Goal: Find specific page/section: Find specific page/section

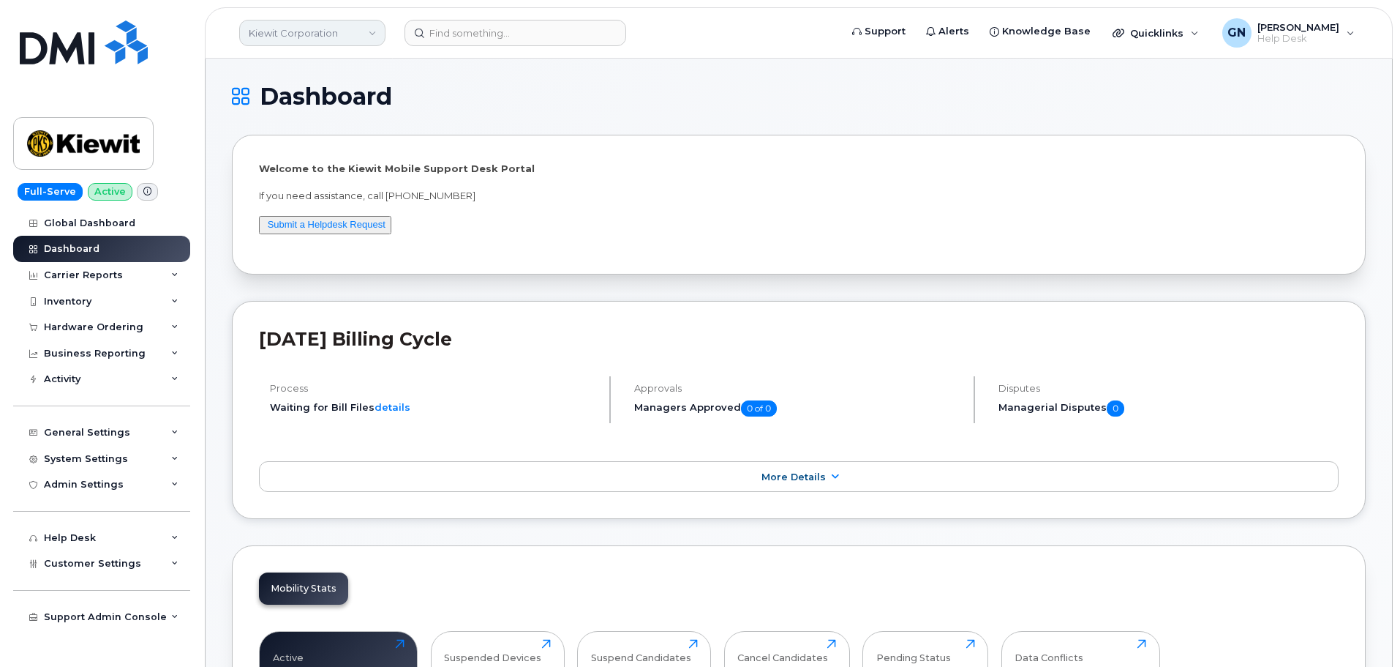
click at [360, 33] on link "Kiewit Corporation" at bounding box center [312, 33] width 146 height 26
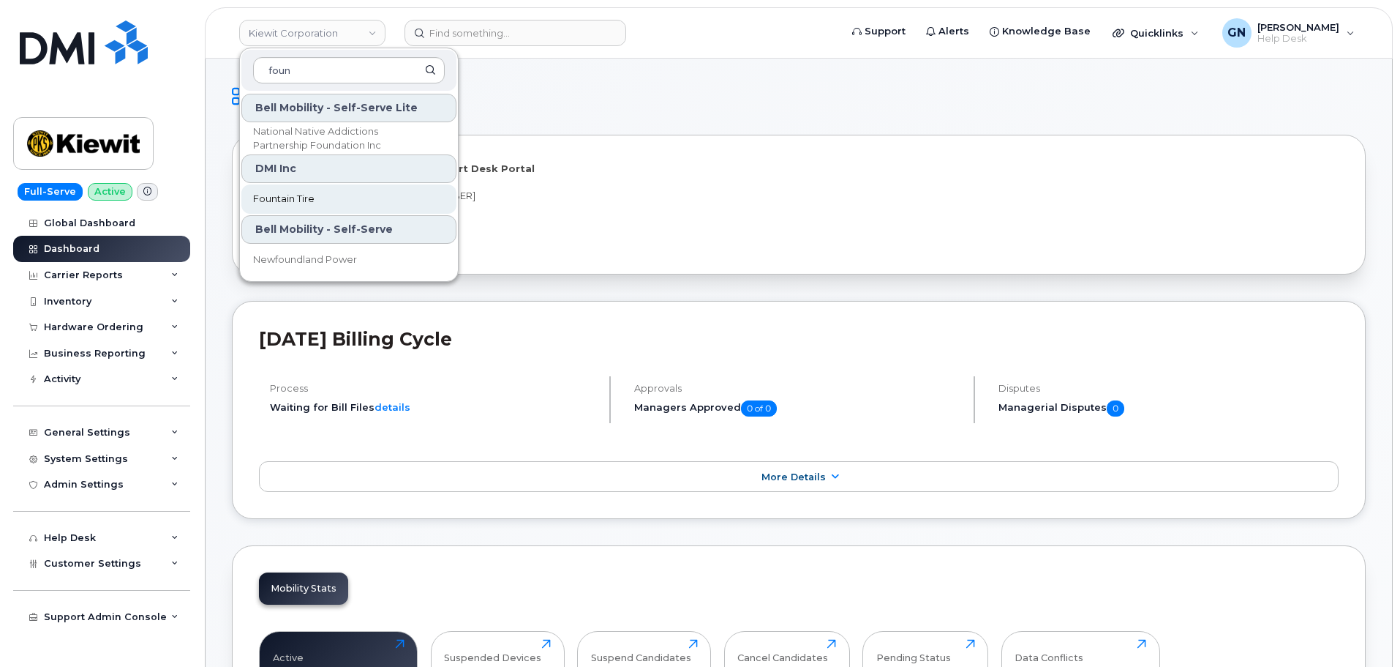
type input "foun"
click at [357, 203] on link "Fountain Tire" at bounding box center [348, 198] width 215 height 29
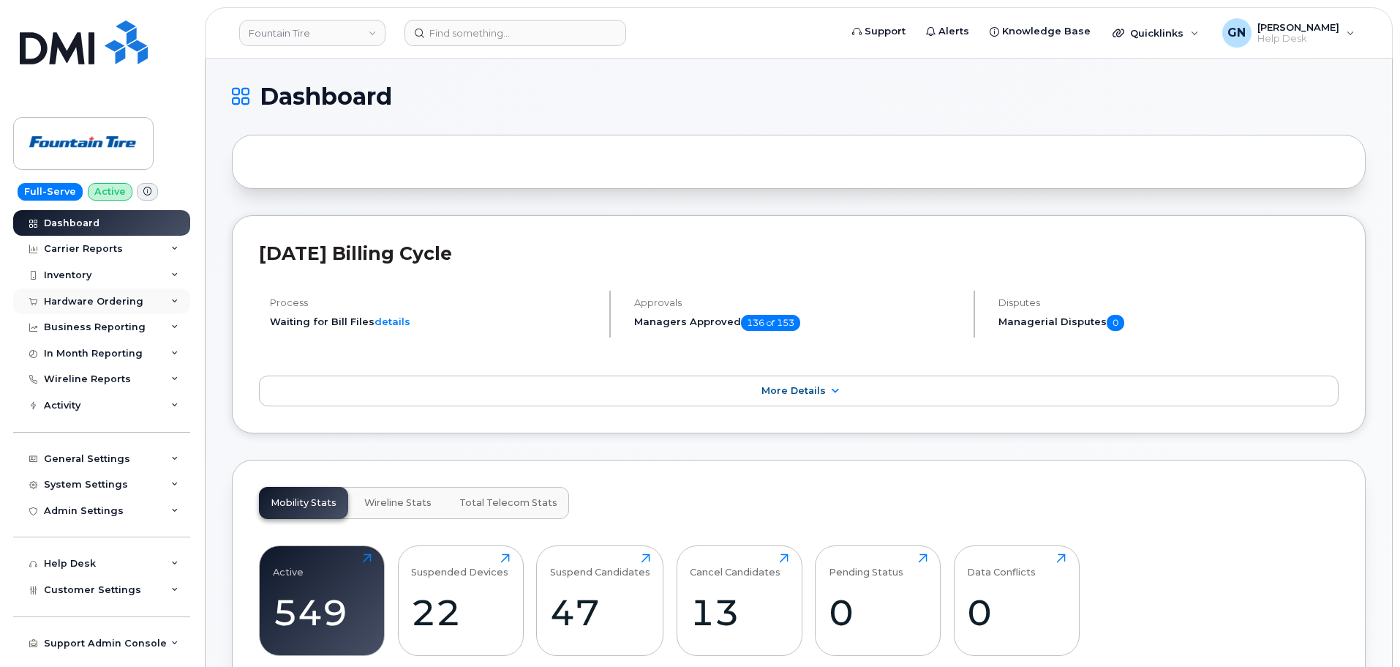
click at [93, 304] on div "Hardware Ordering" at bounding box center [94, 302] width 100 height 12
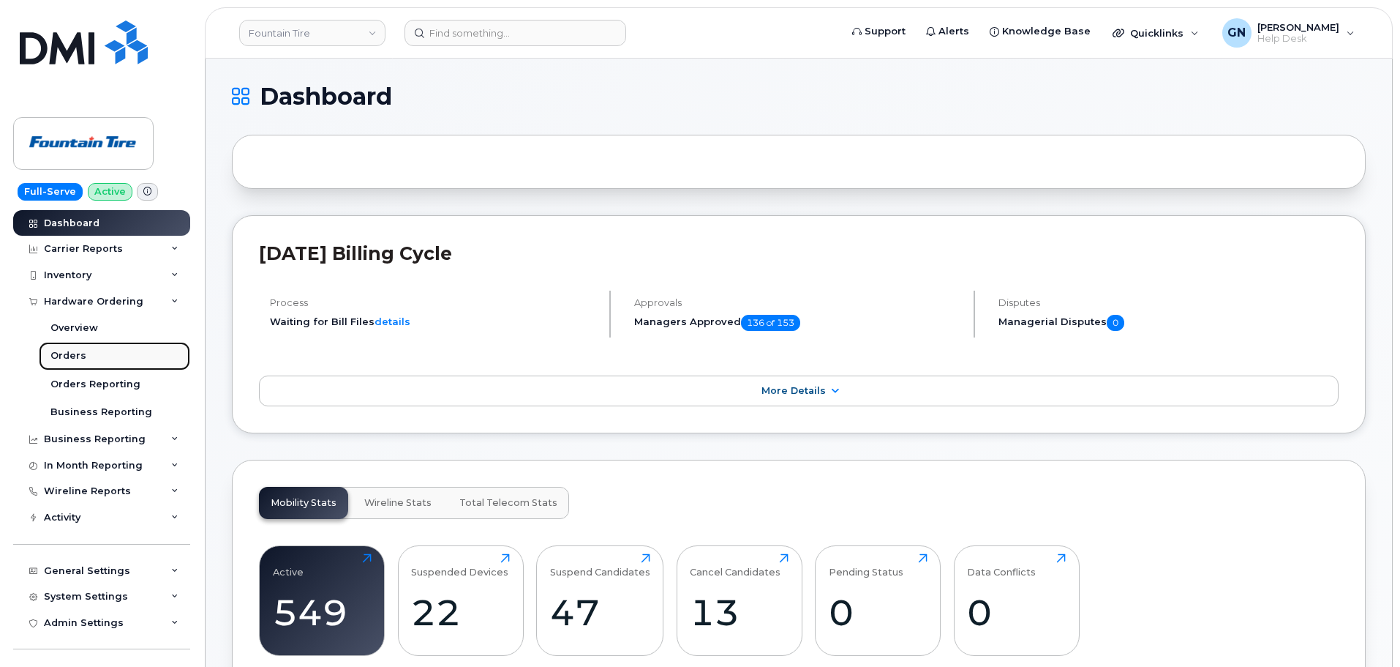
click at [82, 352] on div "Orders" at bounding box center [68, 355] width 36 height 13
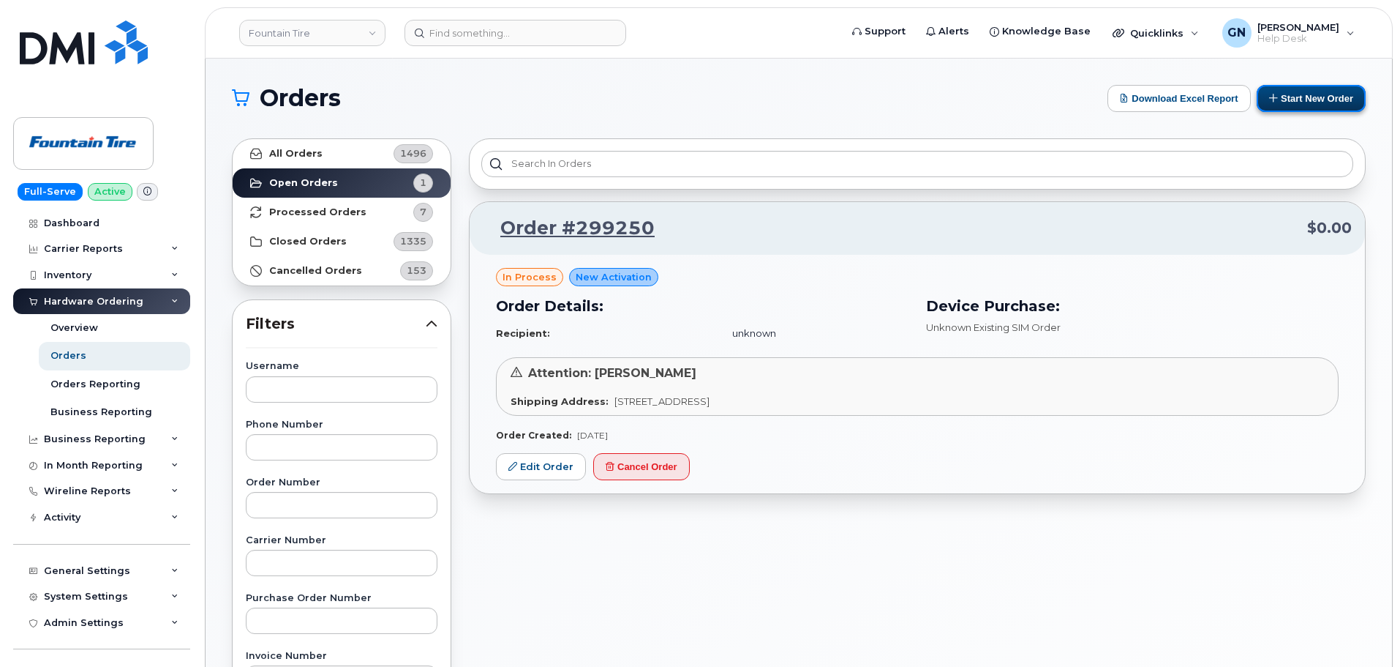
click at [1297, 101] on button "Start New Order" at bounding box center [1311, 98] width 109 height 27
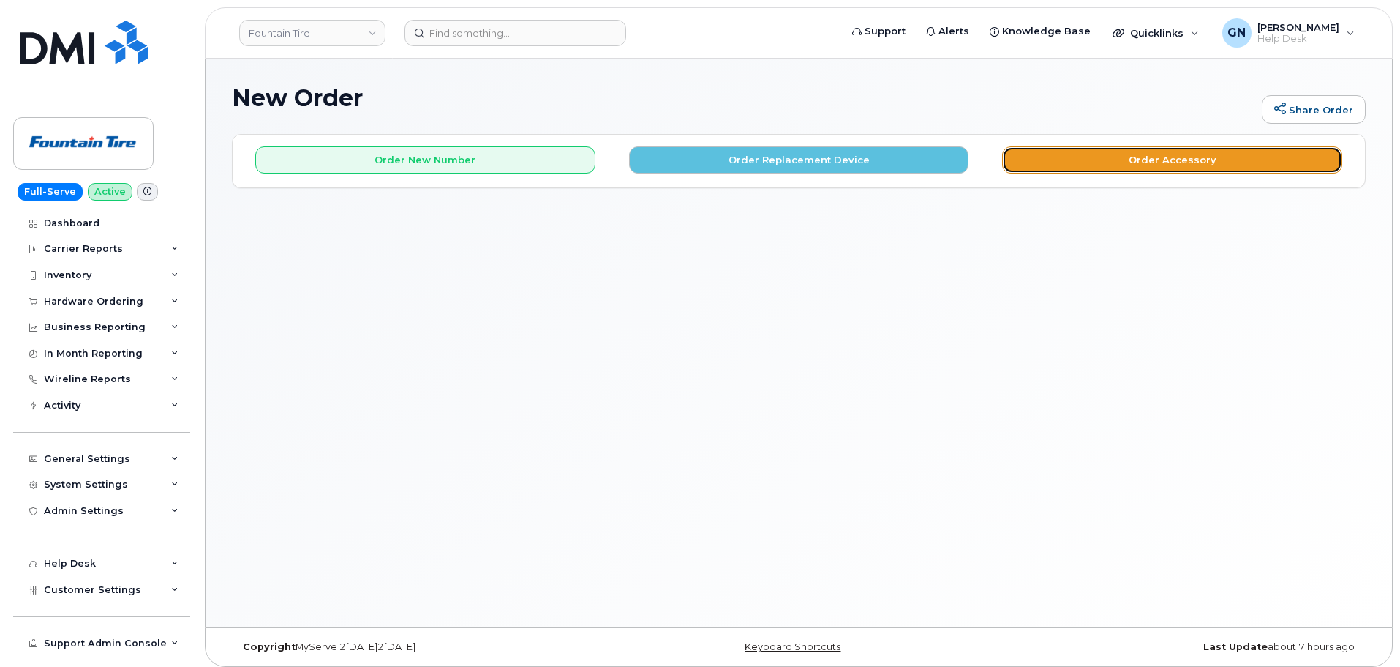
click at [1151, 163] on button "Order Accessory" at bounding box center [1172, 159] width 340 height 27
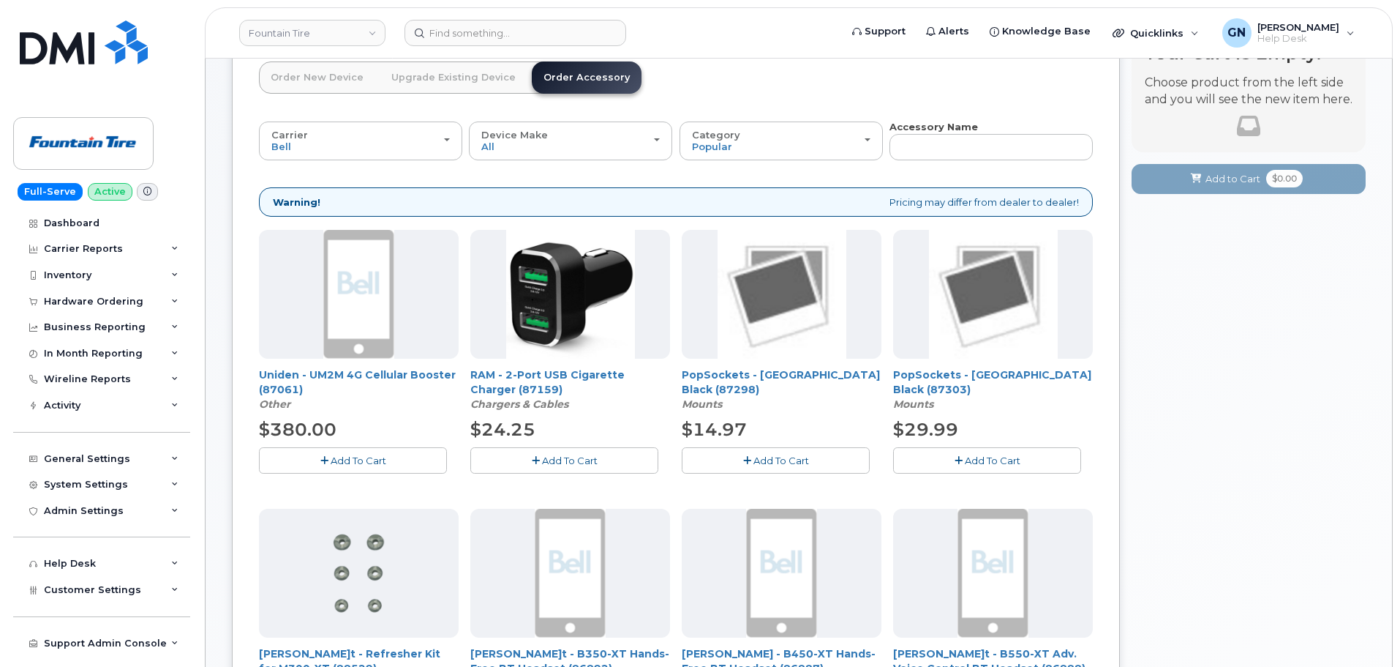
scroll to position [73, 0]
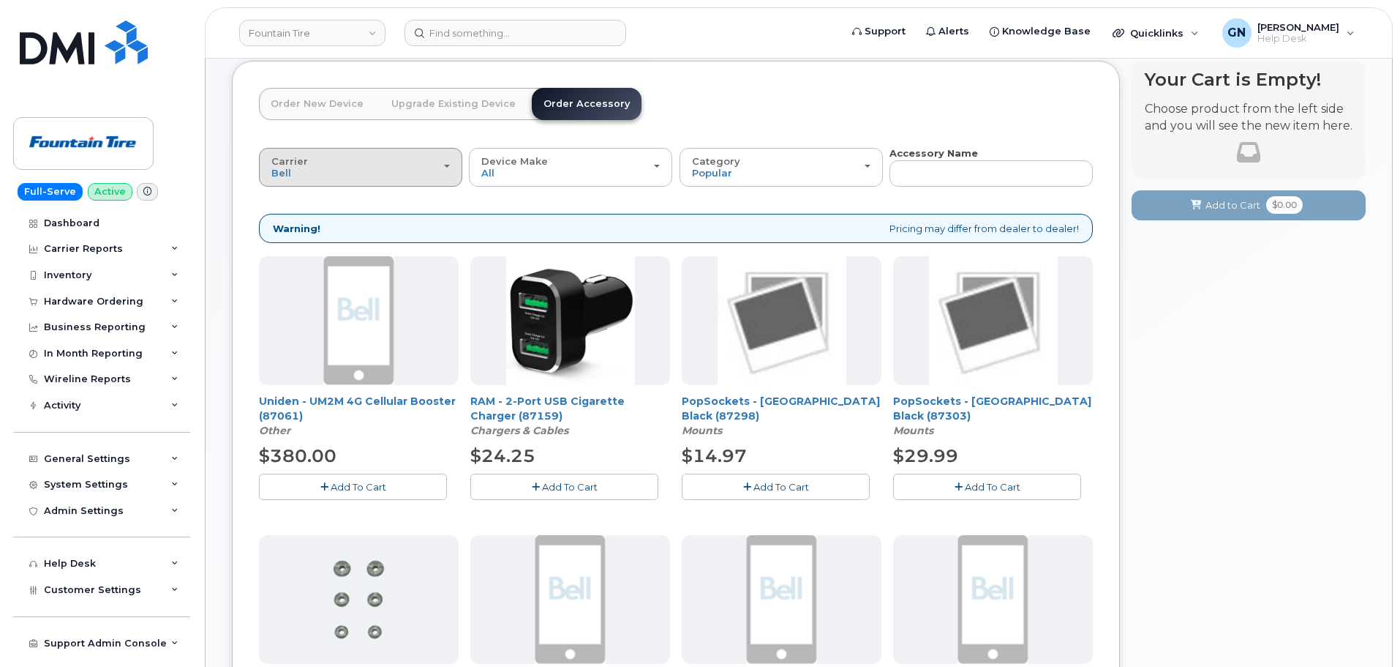
click at [421, 167] on div "Carrier Bell Telus" at bounding box center [360, 167] width 179 height 23
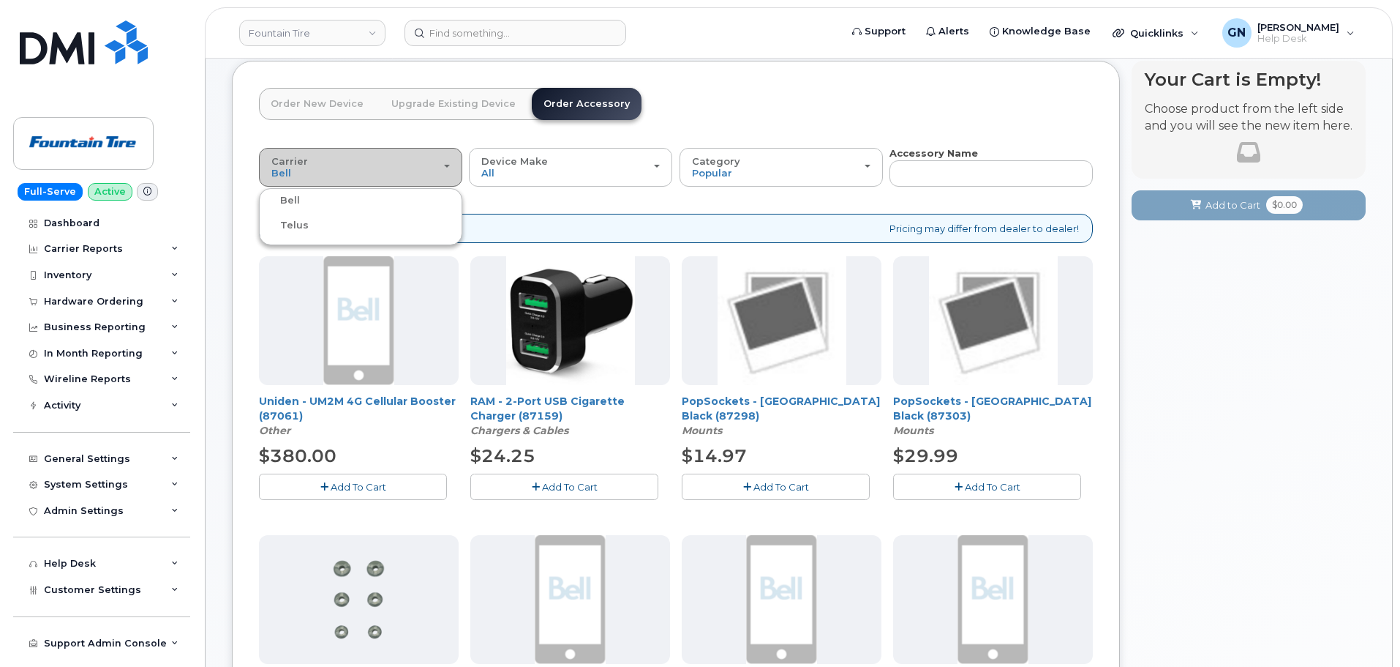
click at [432, 165] on div "Carrier Bell Telus" at bounding box center [360, 167] width 179 height 23
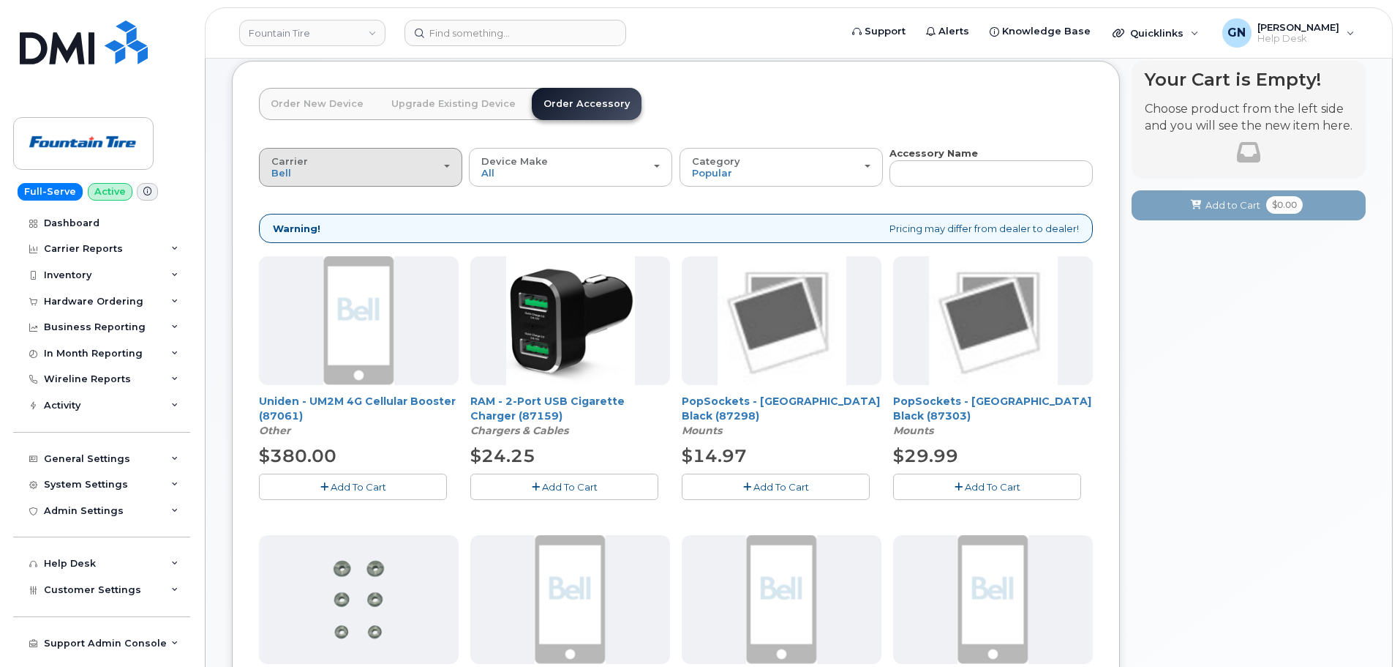
click at [431, 164] on div "Carrier Bell Telus" at bounding box center [360, 167] width 179 height 23
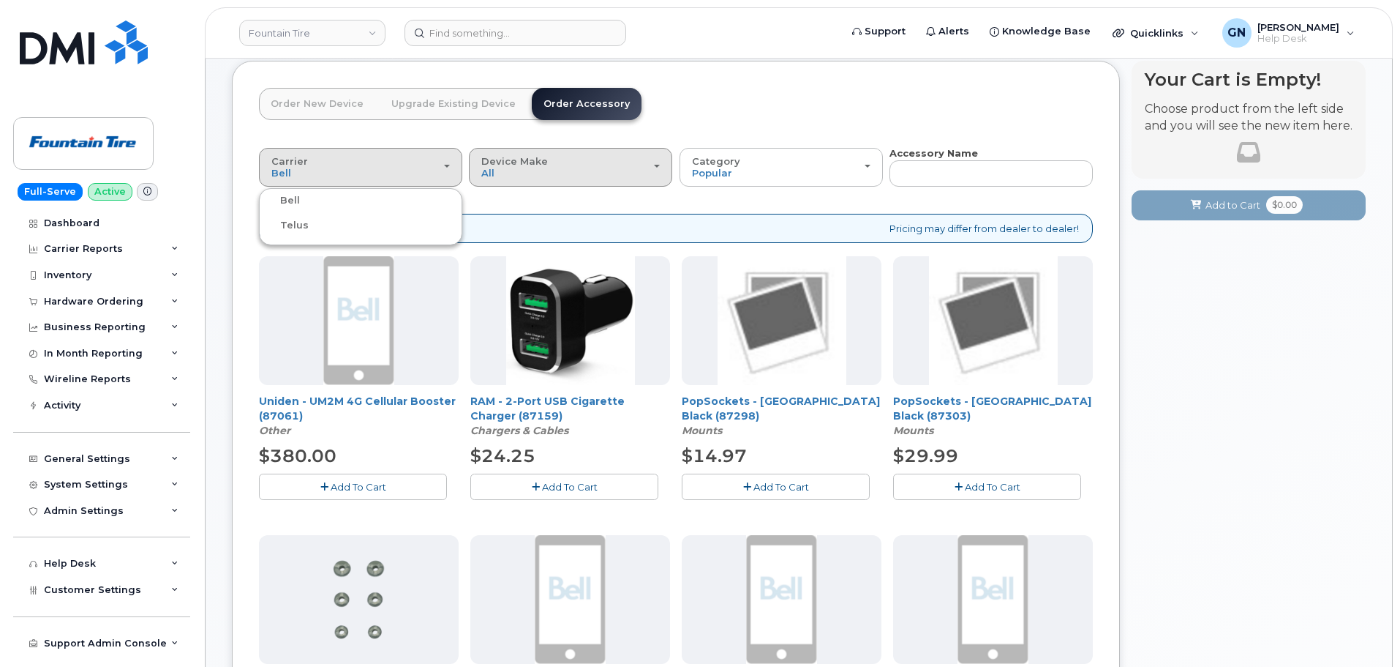
click at [629, 179] on div "Device Make All Aircard Android Cell Phone HUB iPhone Tablet" at bounding box center [570, 167] width 179 height 23
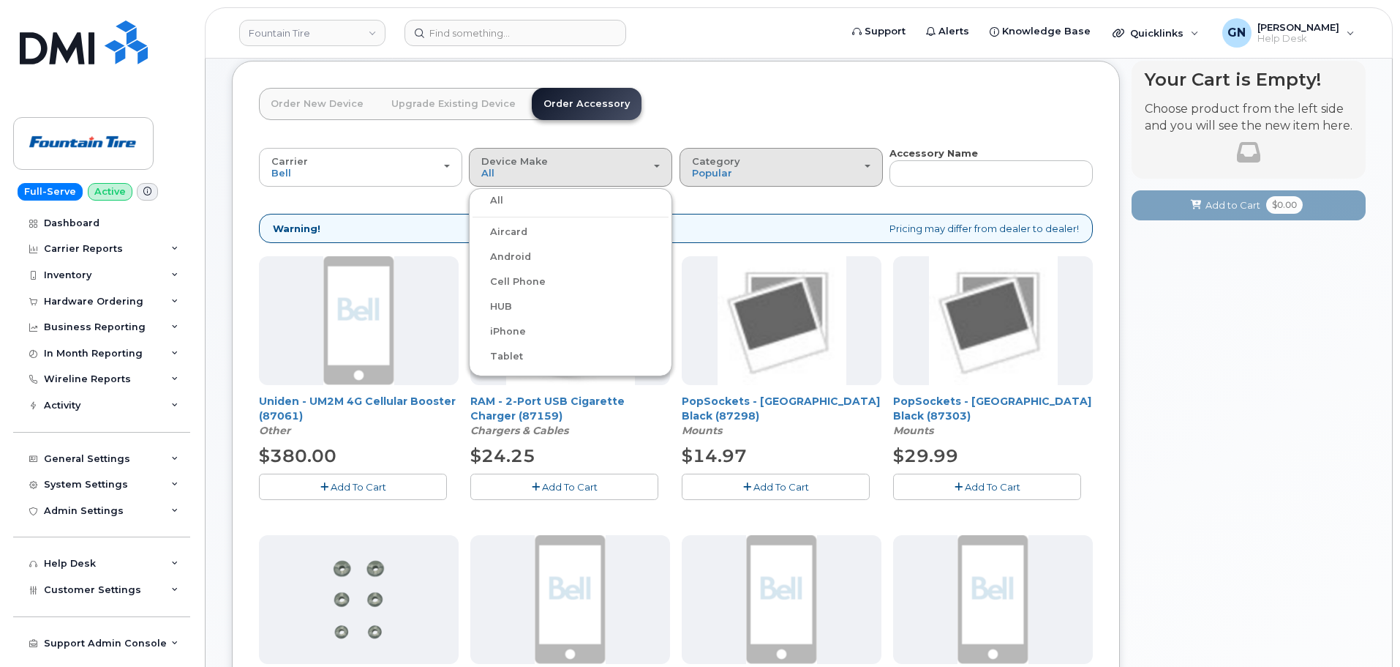
click at [735, 175] on div "Category Popular" at bounding box center [781, 167] width 179 height 23
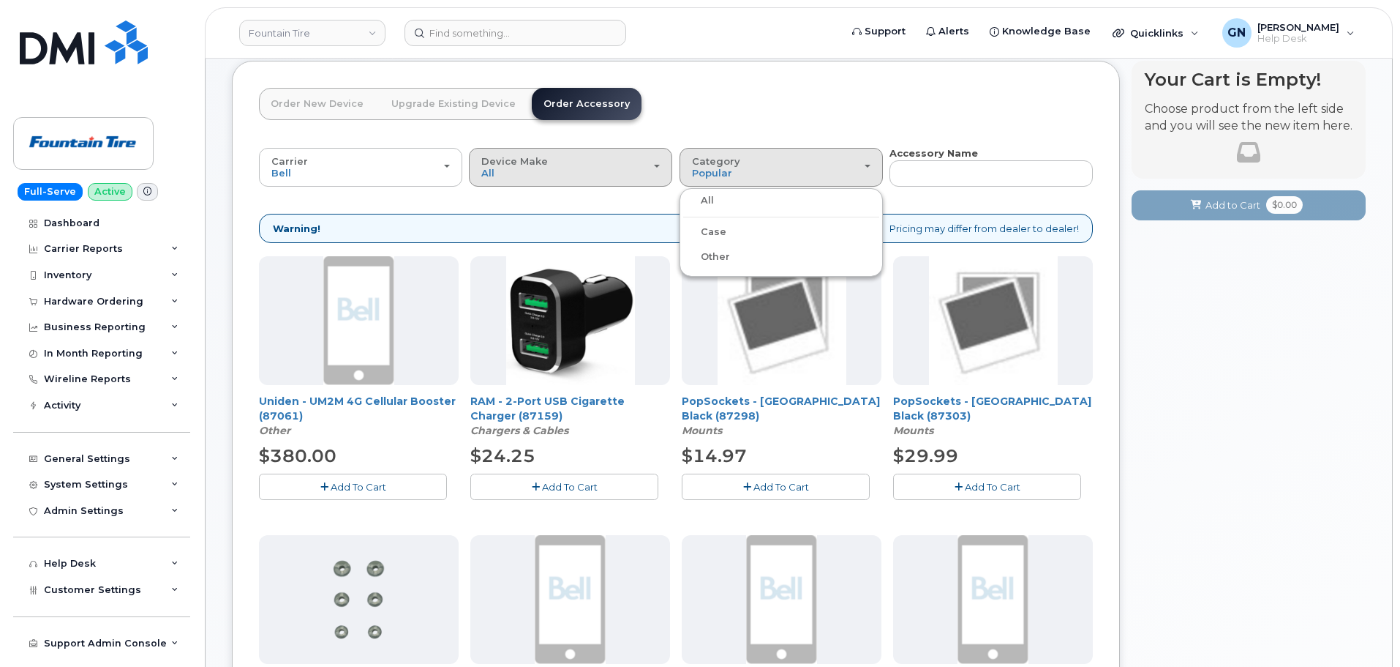
click at [619, 170] on div "Device Make All Aircard Android Cell Phone HUB iPhone Tablet" at bounding box center [570, 167] width 179 height 23
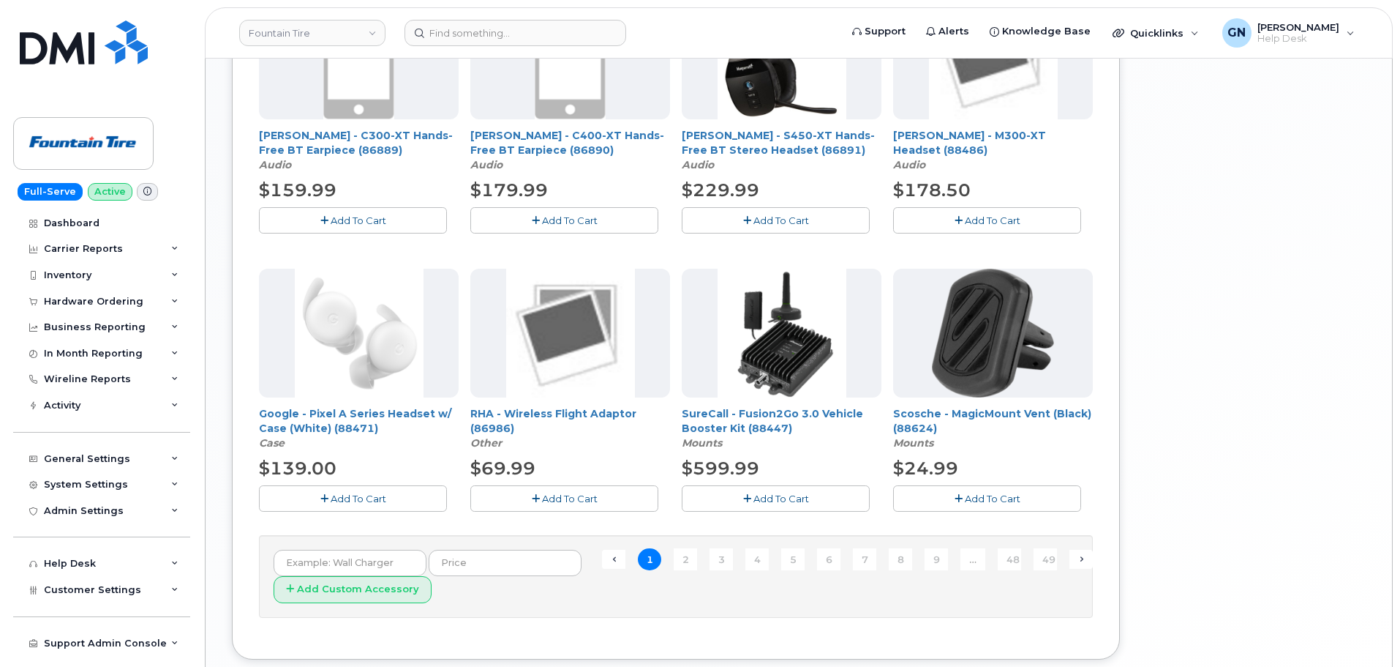
scroll to position [983, 0]
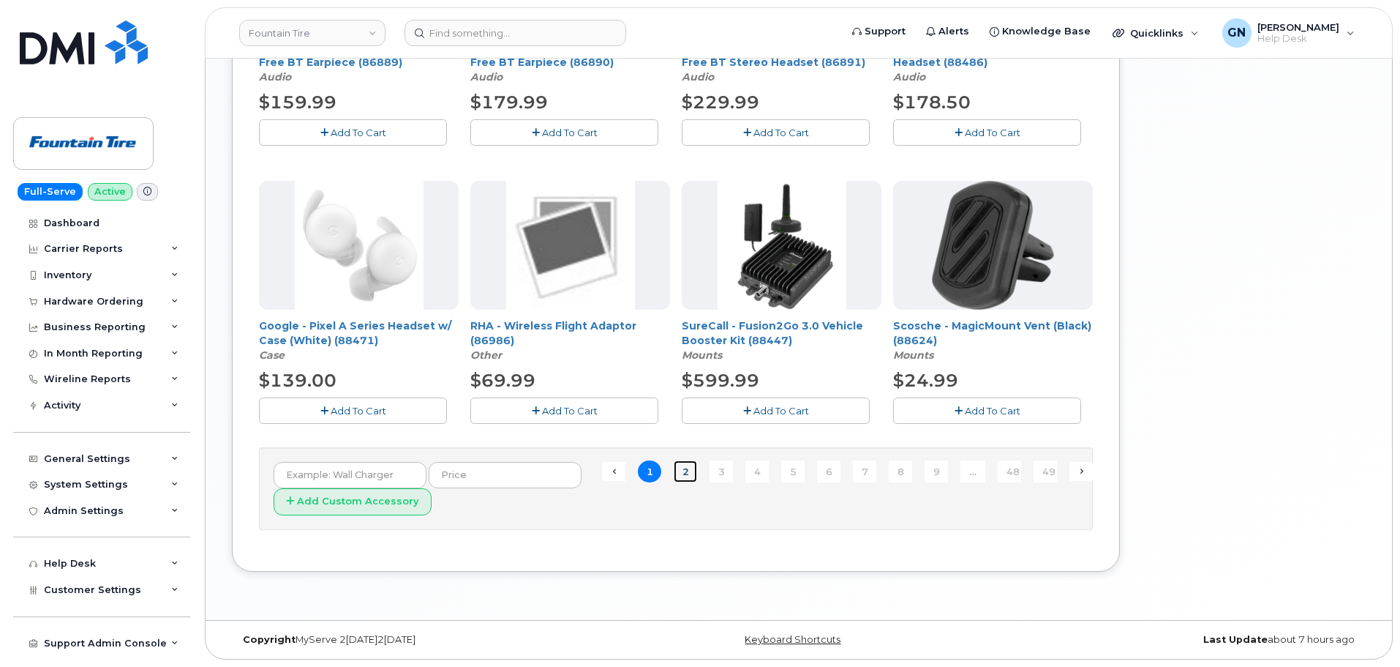
click at [689, 479] on link "2" at bounding box center [685, 471] width 23 height 23
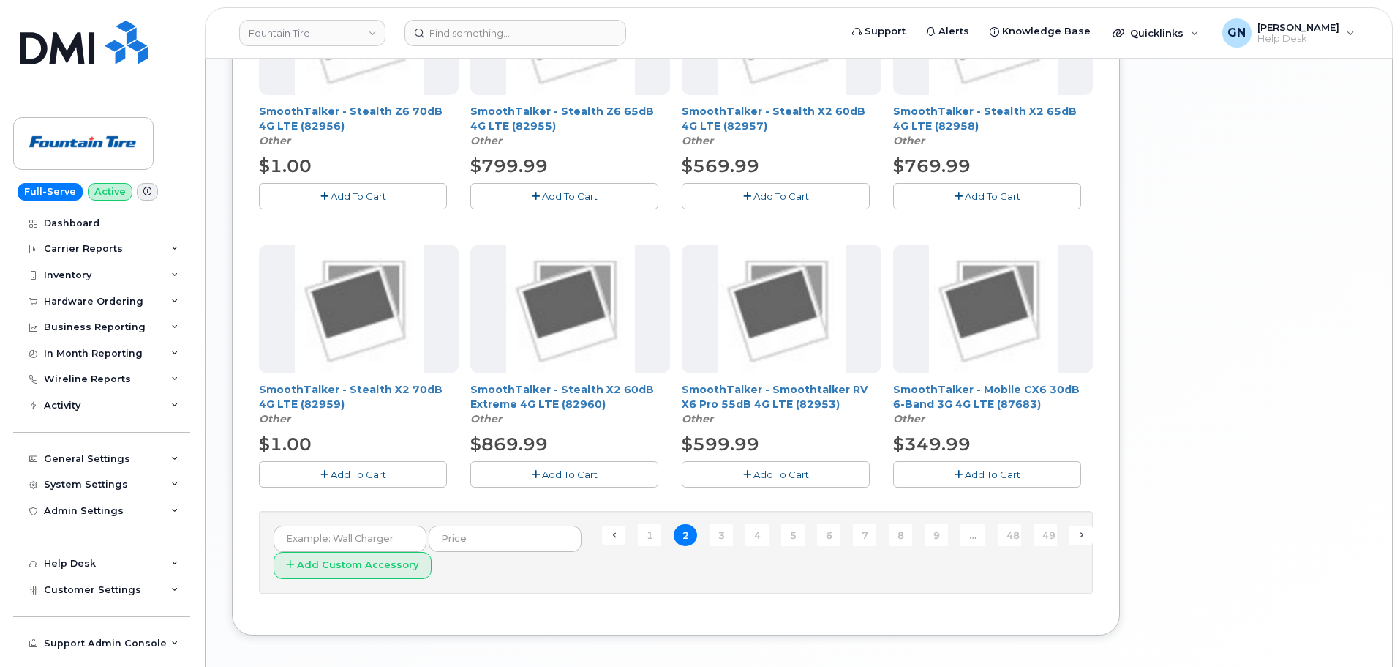
scroll to position [959, 0]
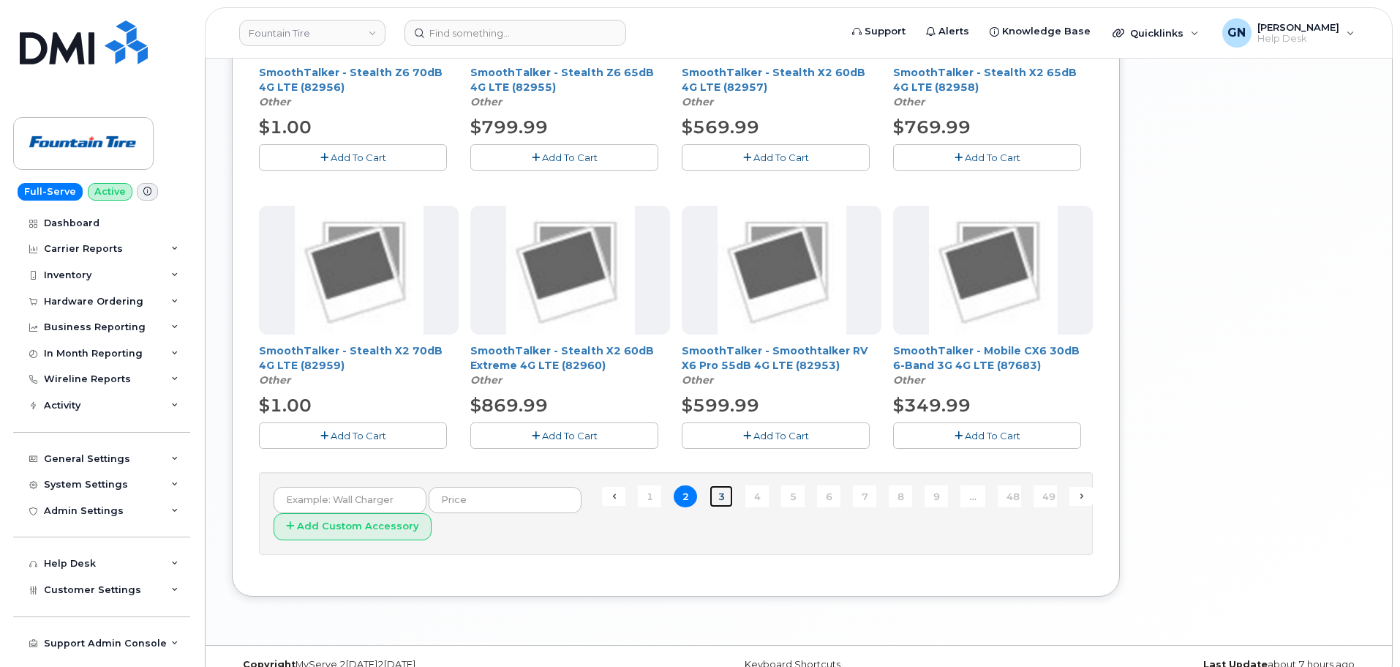
click at [729, 496] on link "3" at bounding box center [721, 496] width 23 height 23
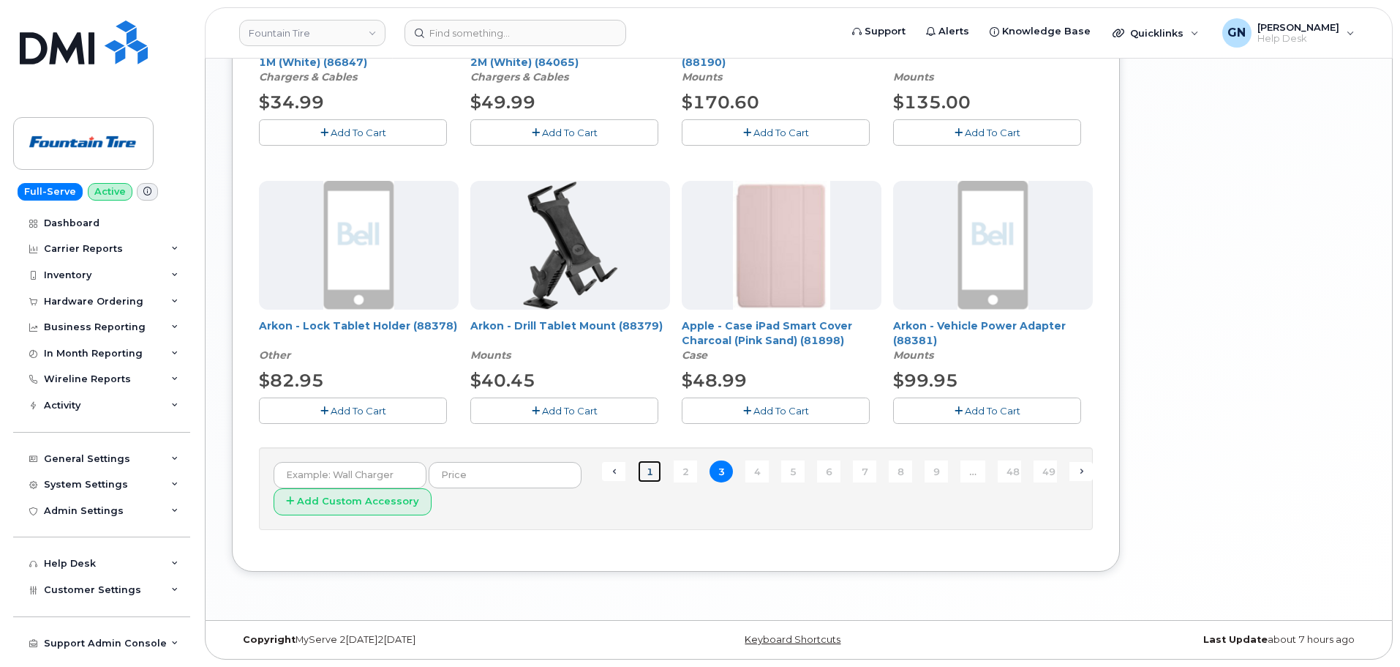
click at [645, 466] on link "1" at bounding box center [649, 471] width 23 height 23
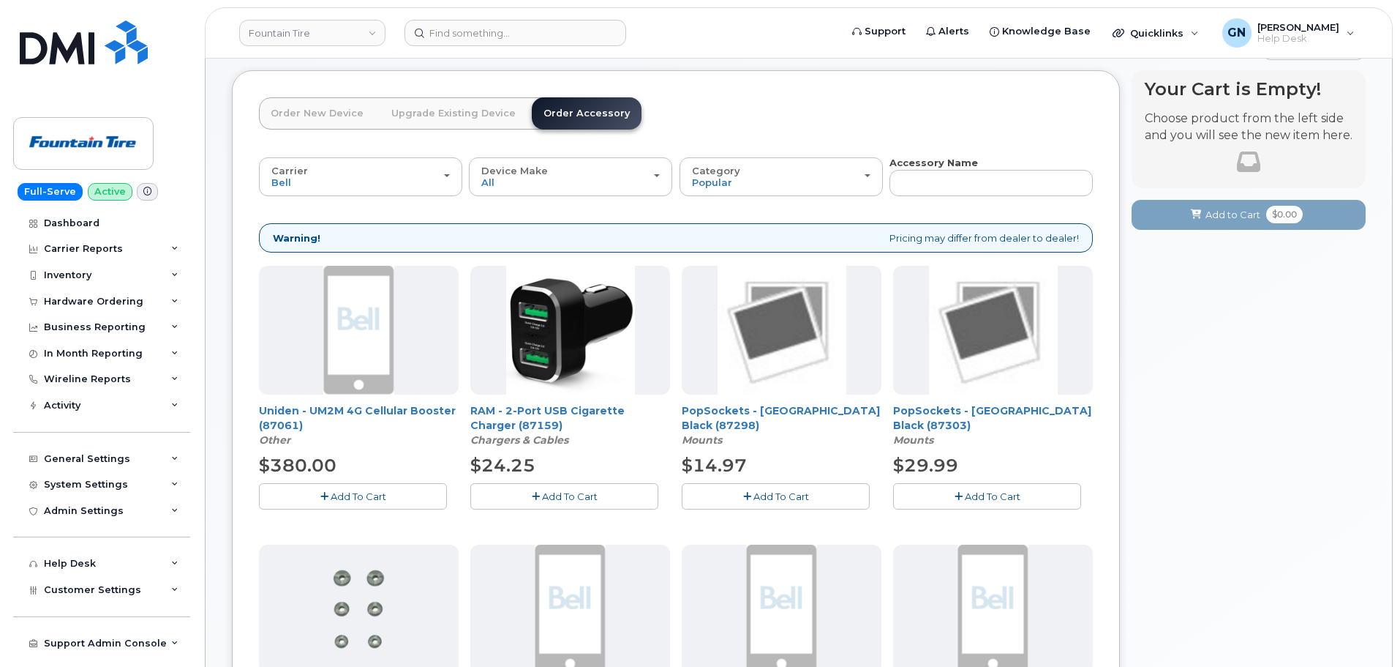
scroll to position [0, 0]
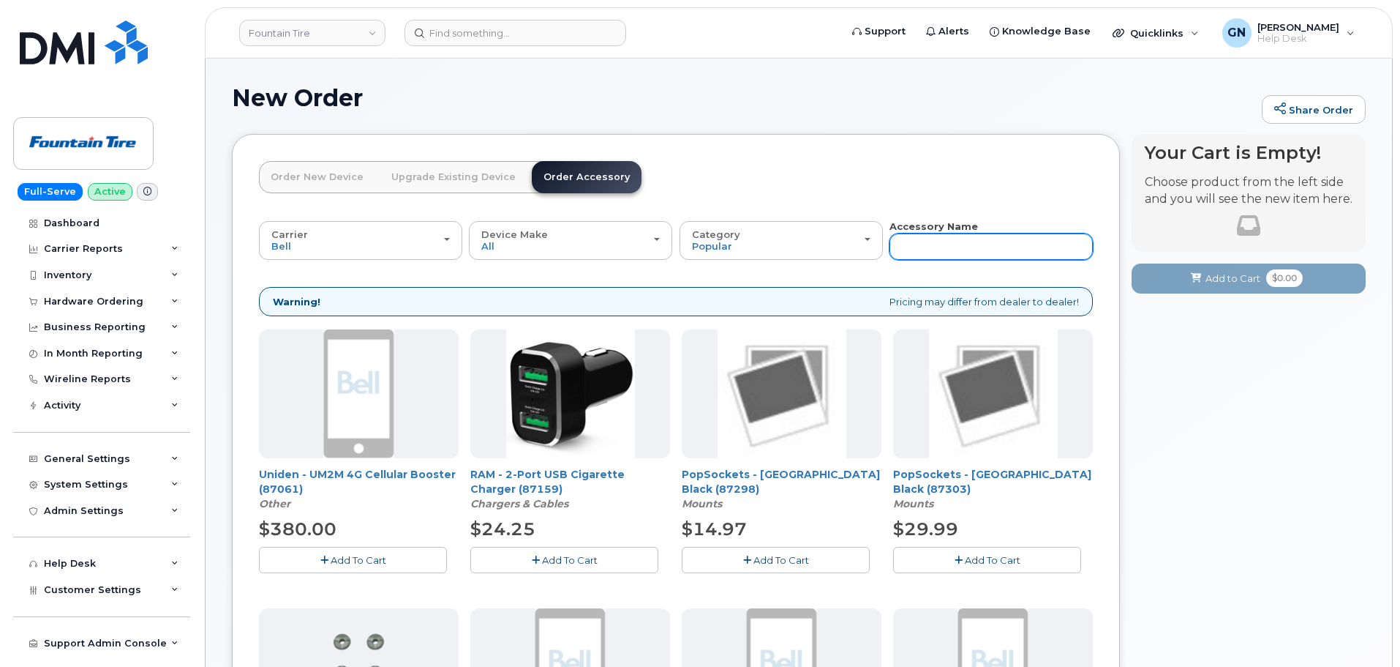
click at [904, 240] on input "text" at bounding box center [991, 246] width 203 height 26
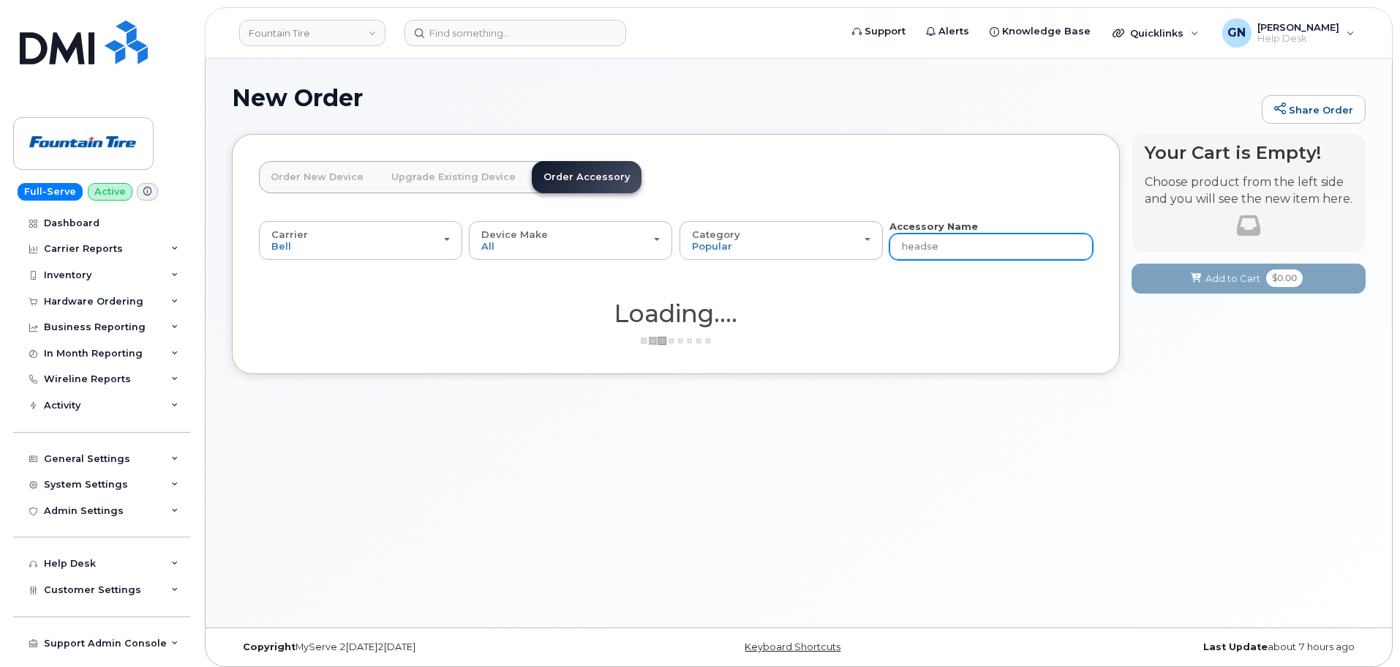
type input "headset"
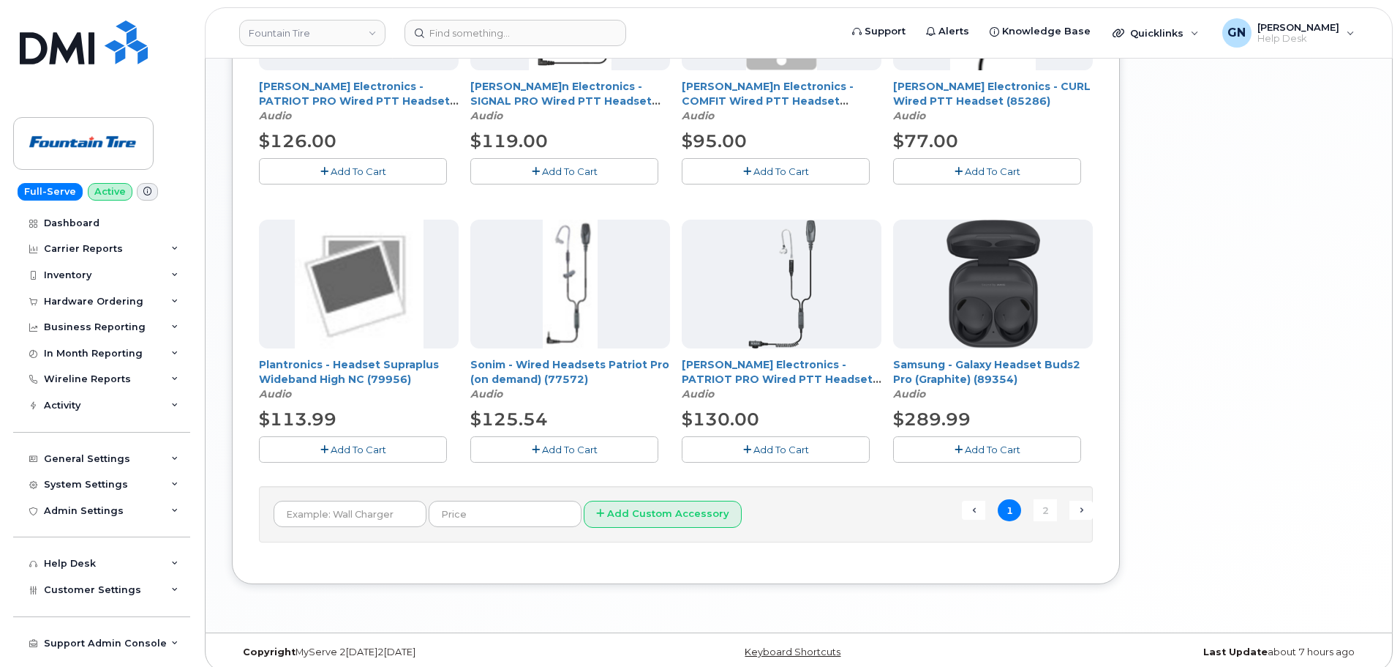
scroll to position [957, 0]
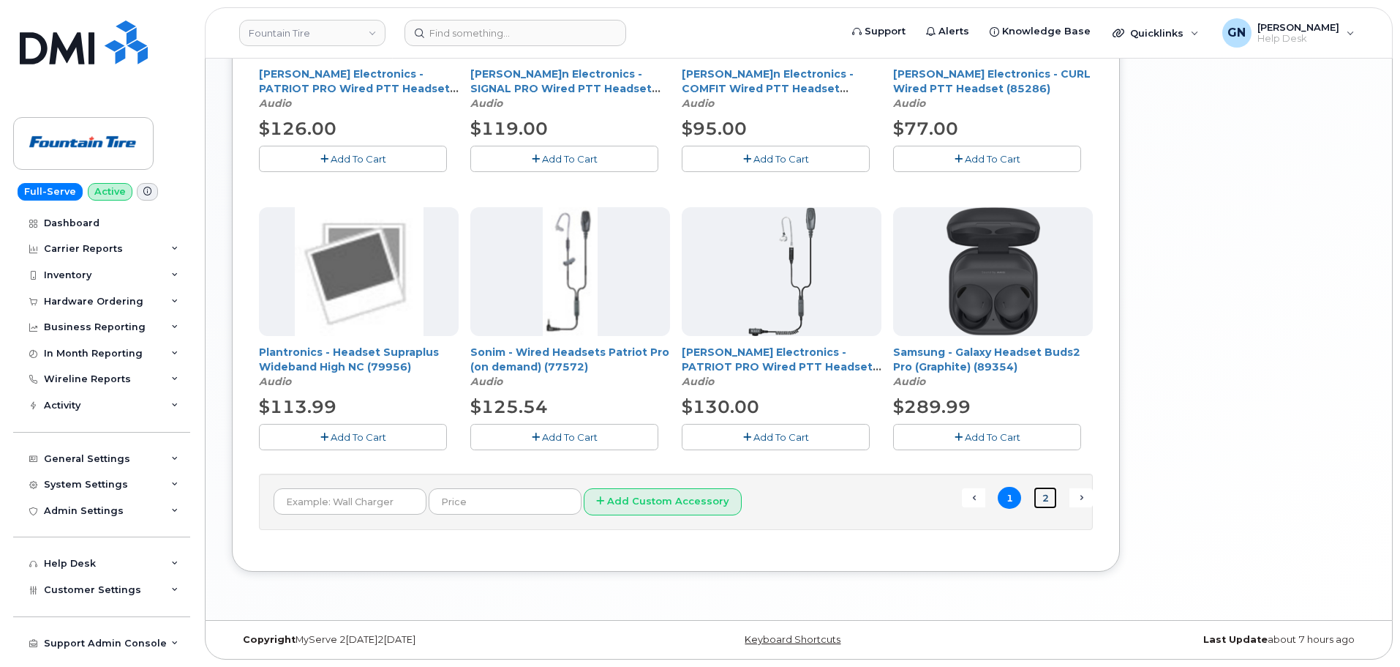
click at [1046, 503] on link "2" at bounding box center [1045, 498] width 23 height 23
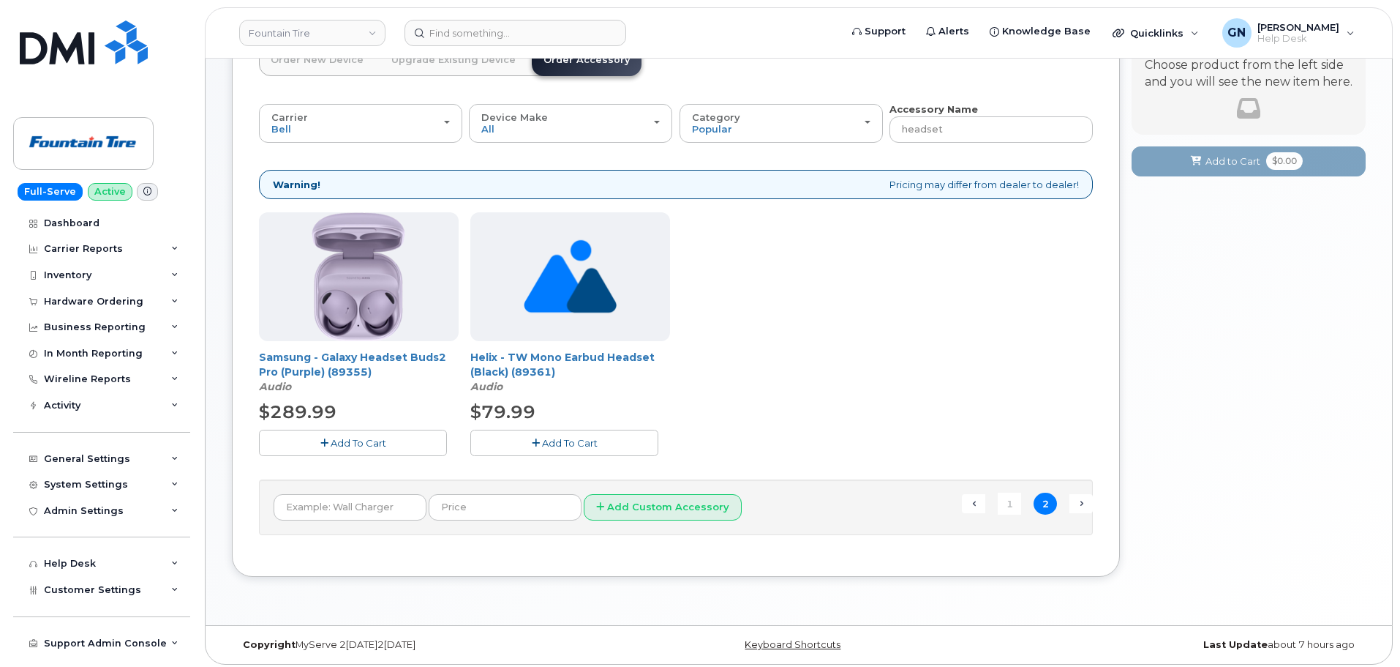
scroll to position [122, 0]
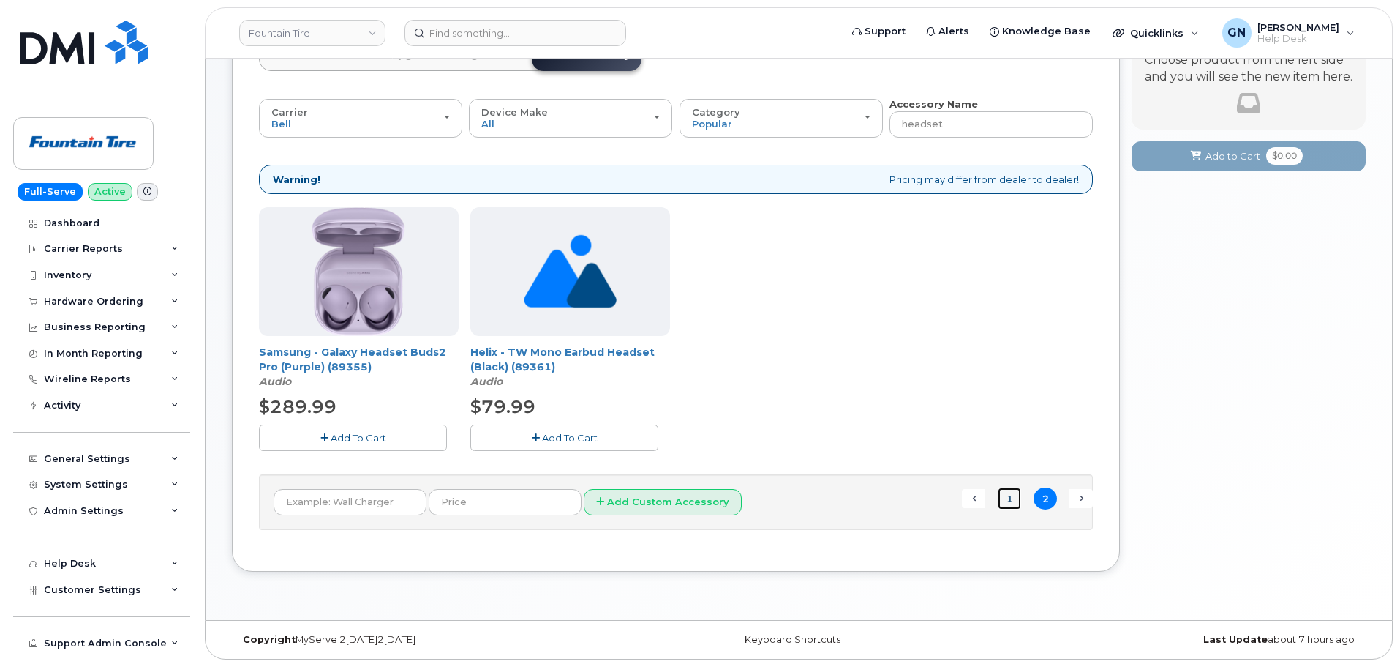
click at [1008, 498] on link "1" at bounding box center [1009, 498] width 23 height 23
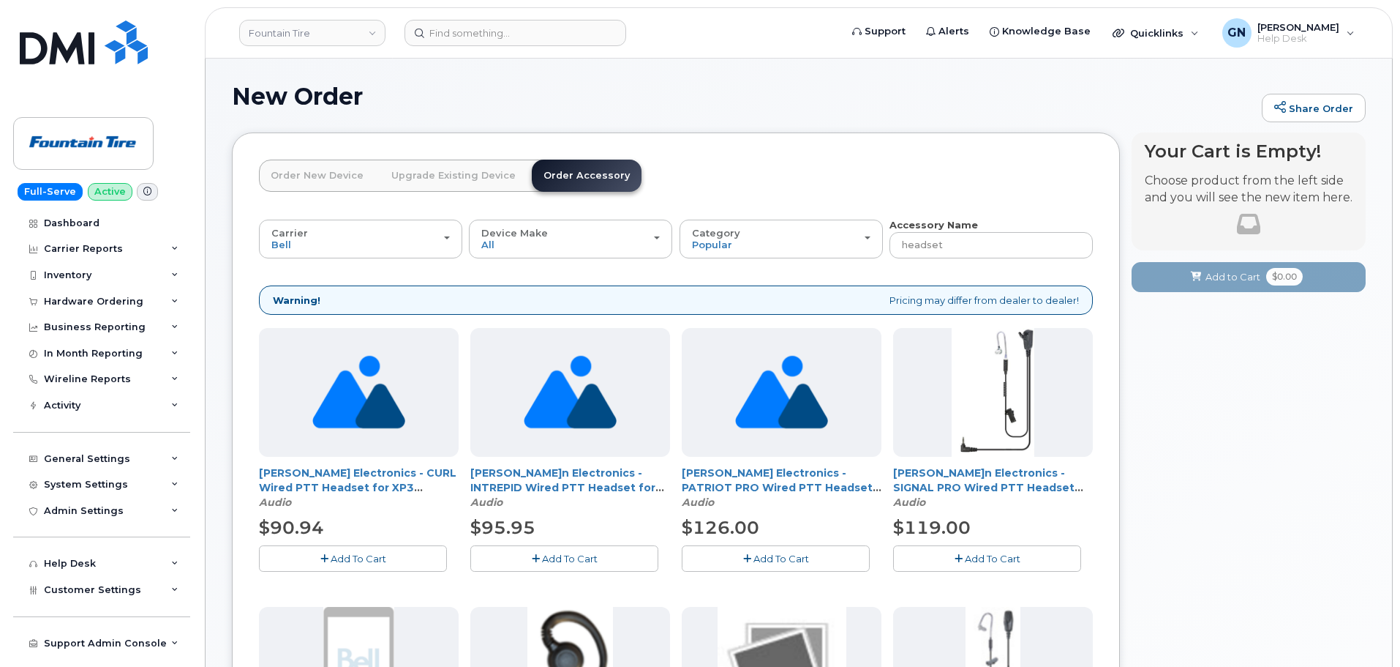
scroll to position [0, 0]
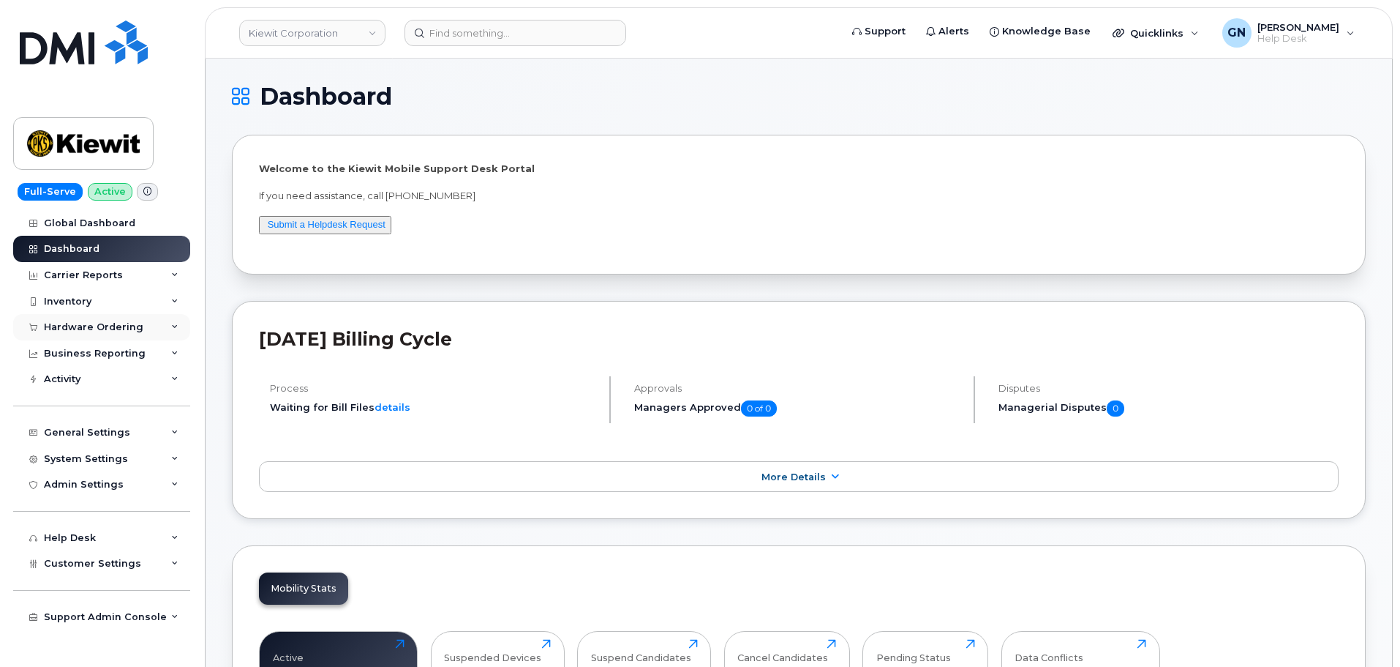
click at [86, 323] on div "Hardware Ordering" at bounding box center [94, 327] width 100 height 12
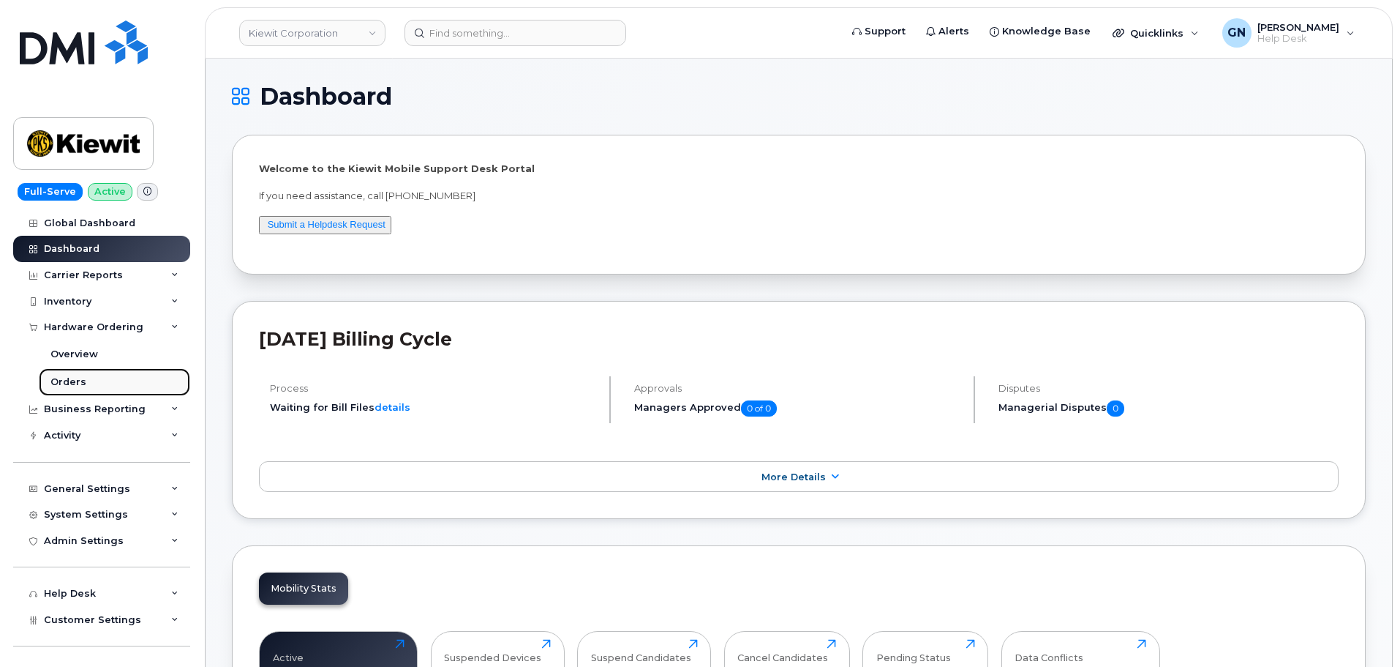
click at [87, 373] on link "Orders" at bounding box center [114, 382] width 151 height 28
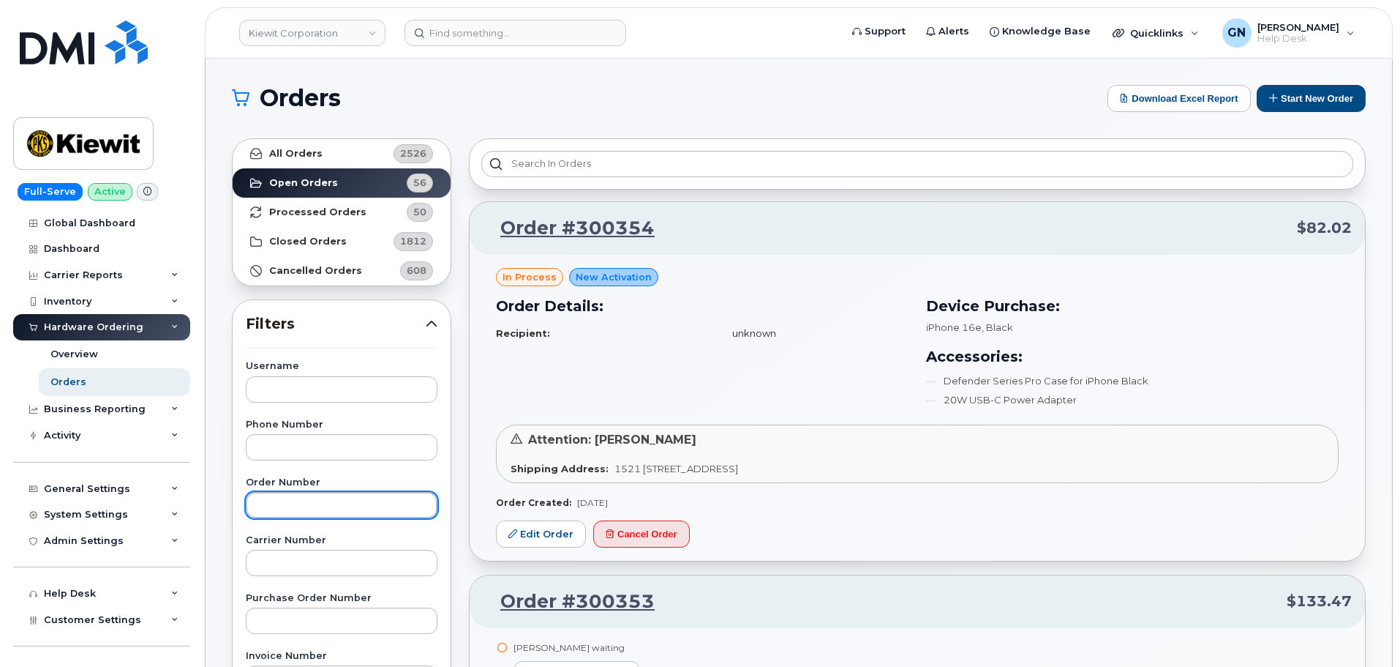
click at [325, 506] on input "text" at bounding box center [342, 505] width 192 height 26
paste input "299529"
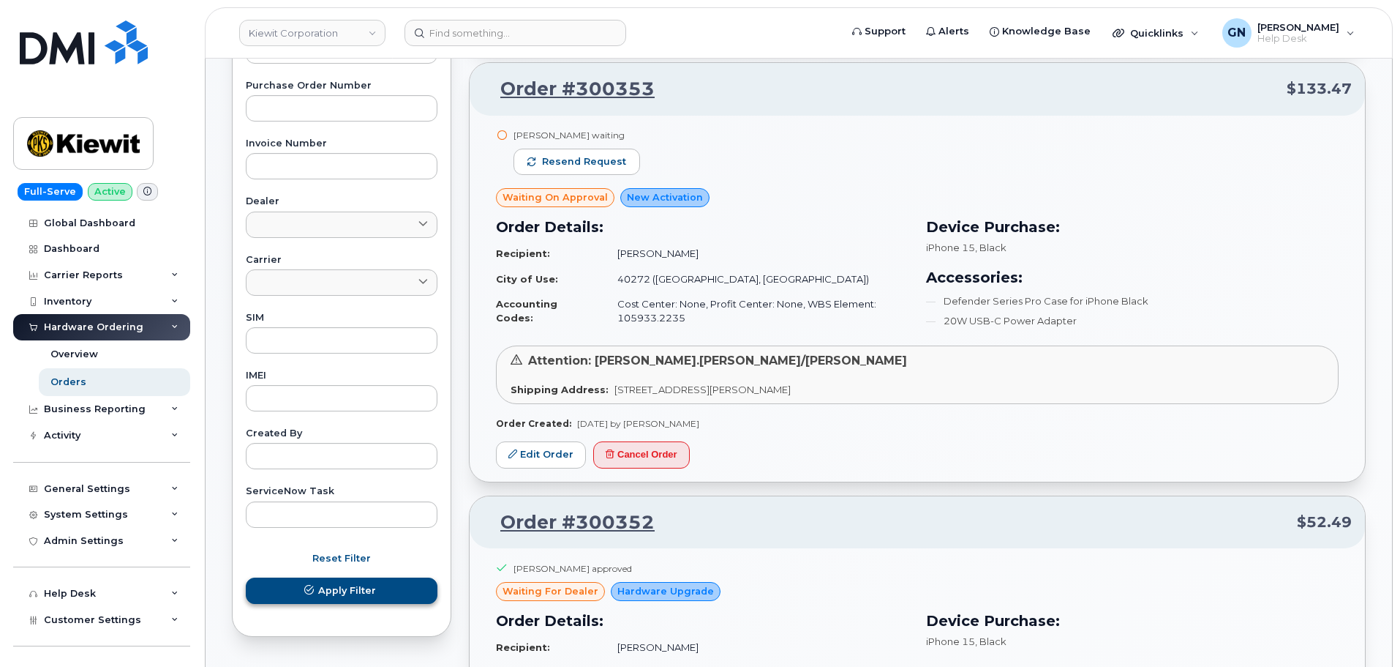
type input "299529"
click at [383, 593] on button "Apply Filter" at bounding box center [342, 590] width 192 height 26
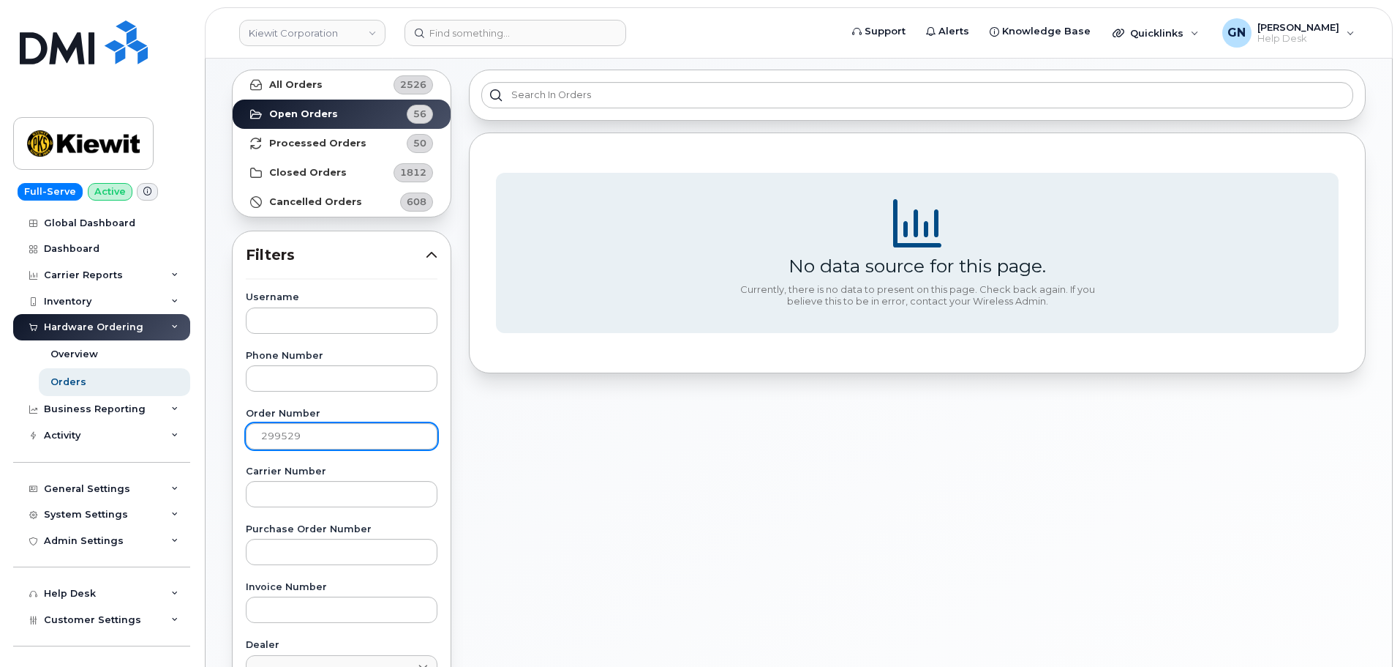
scroll to position [0, 0]
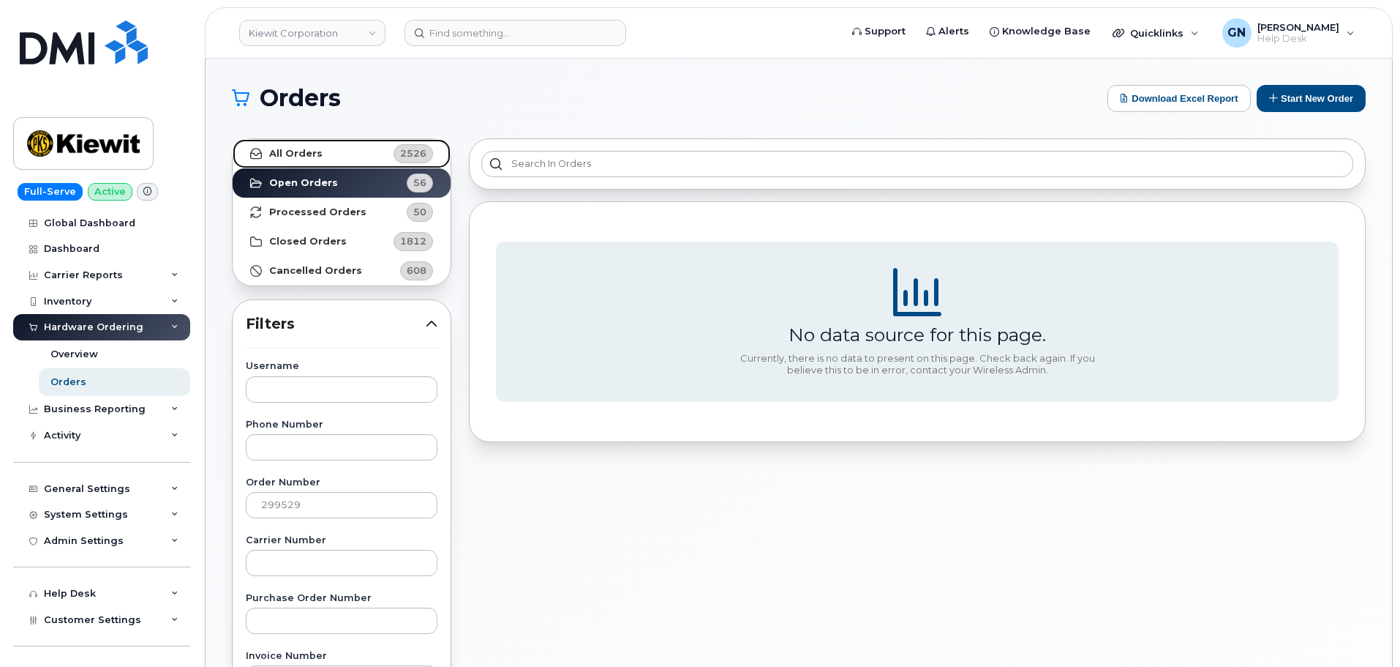
click at [277, 152] on strong "All Orders" at bounding box center [295, 154] width 53 height 12
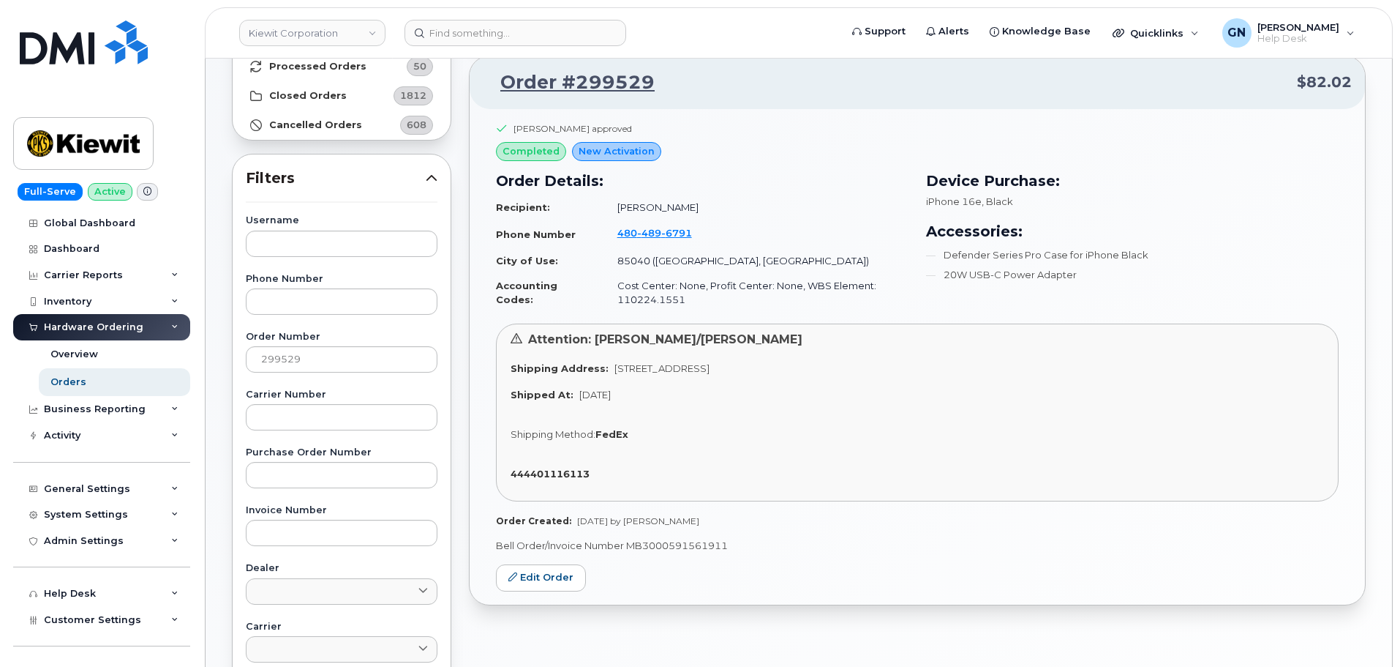
scroll to position [146, 0]
click at [571, 582] on link "Edit Order" at bounding box center [541, 576] width 90 height 27
drag, startPoint x: 582, startPoint y: 473, endPoint x: 513, endPoint y: 468, distance: 68.9
click at [512, 469] on div "444401116113" at bounding box center [918, 473] width 814 height 14
copy strong "444401116113"
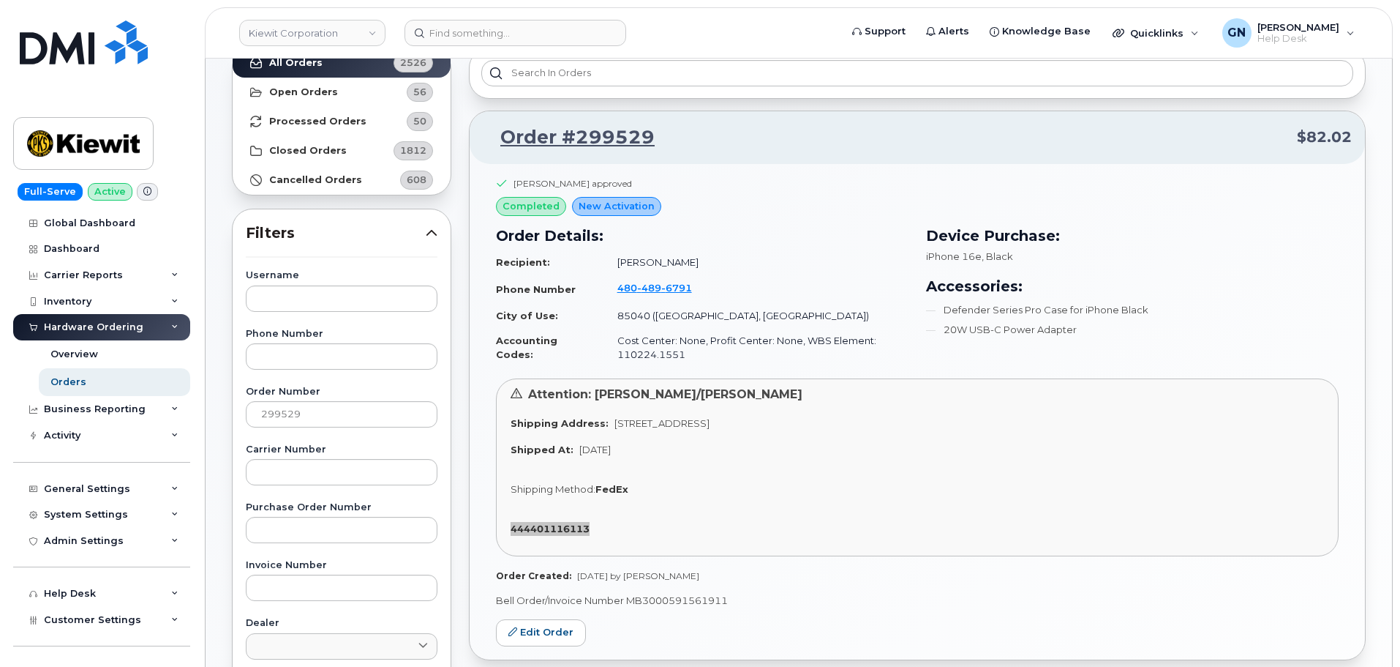
scroll to position [0, 0]
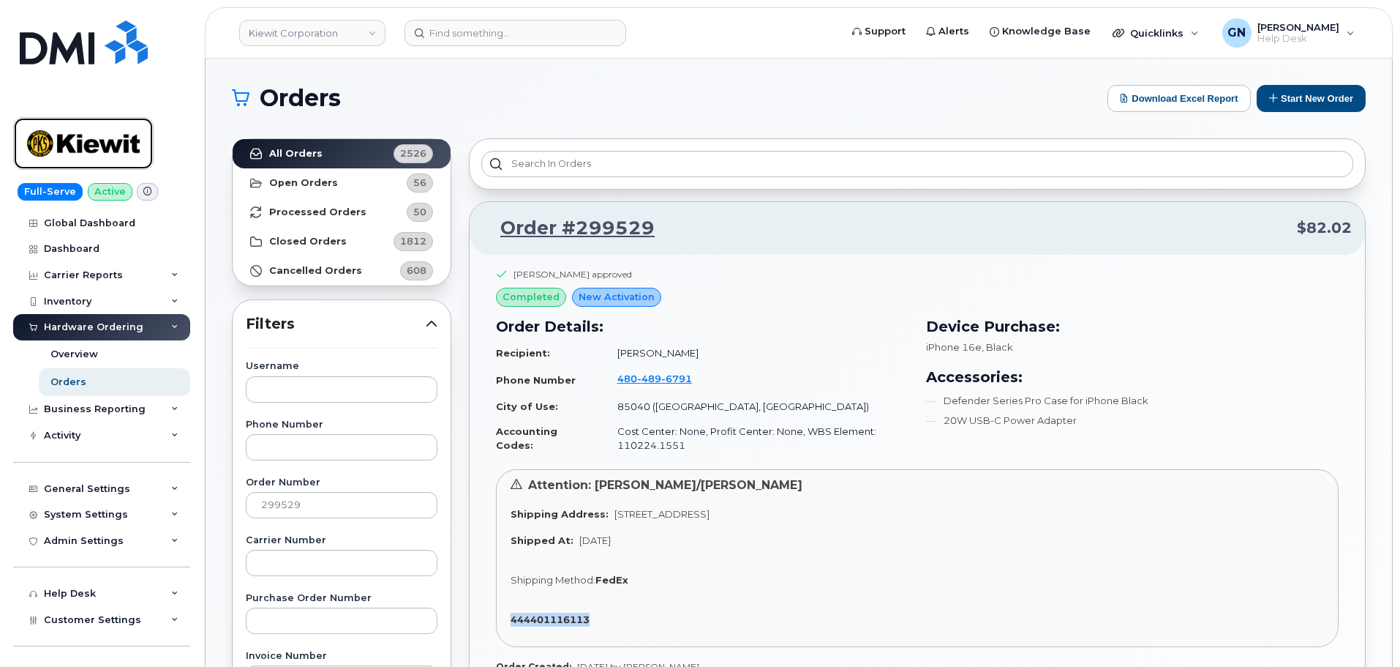
click at [80, 146] on img at bounding box center [83, 143] width 113 height 42
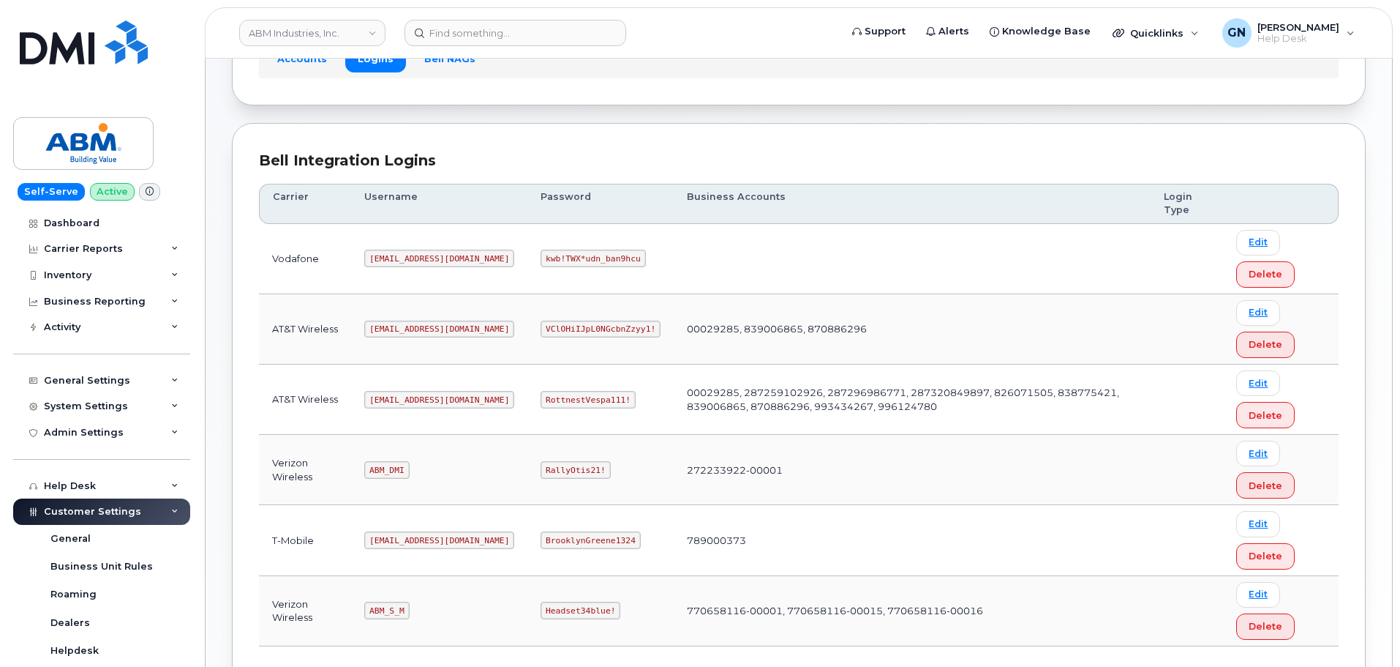
scroll to position [220, 0]
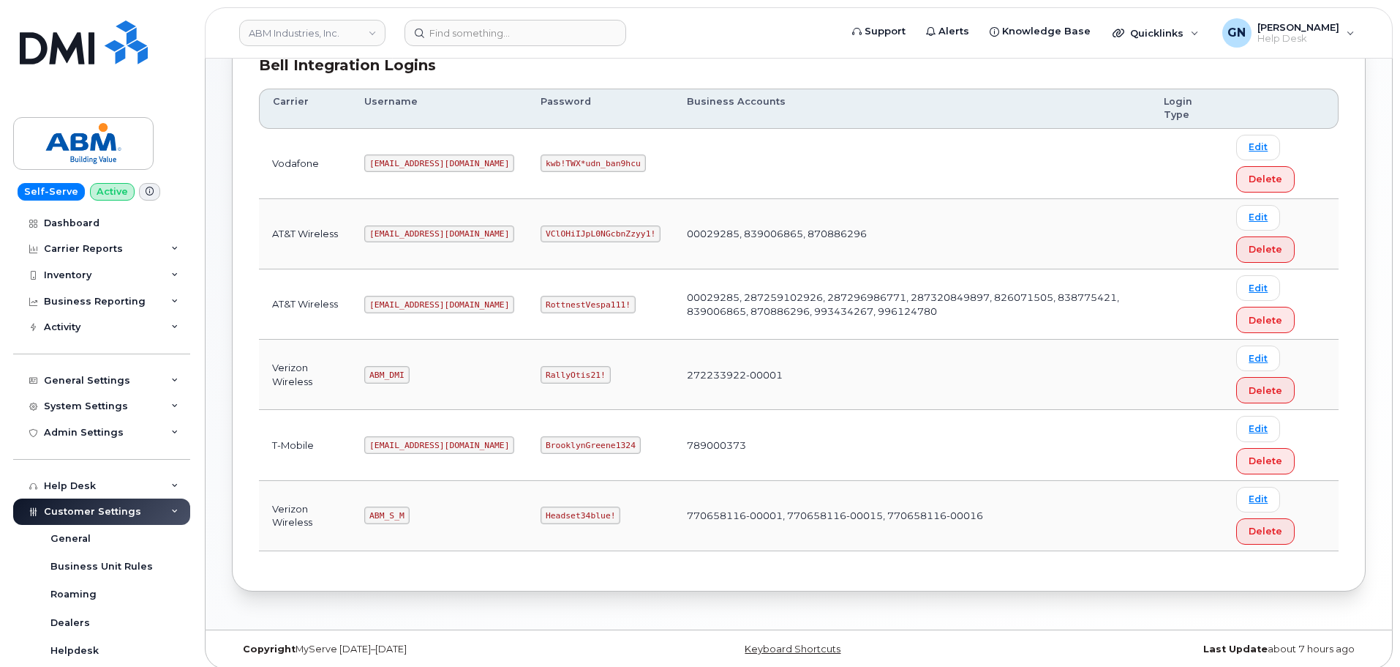
click at [407, 443] on code "[EMAIL_ADDRESS][DOMAIN_NAME]" at bounding box center [439, 445] width 150 height 18
click at [408, 443] on code "[EMAIL_ADDRESS][DOMAIN_NAME]" at bounding box center [439, 445] width 150 height 18
click at [405, 304] on code "[EMAIL_ADDRESS][DOMAIN_NAME]" at bounding box center [439, 305] width 150 height 18
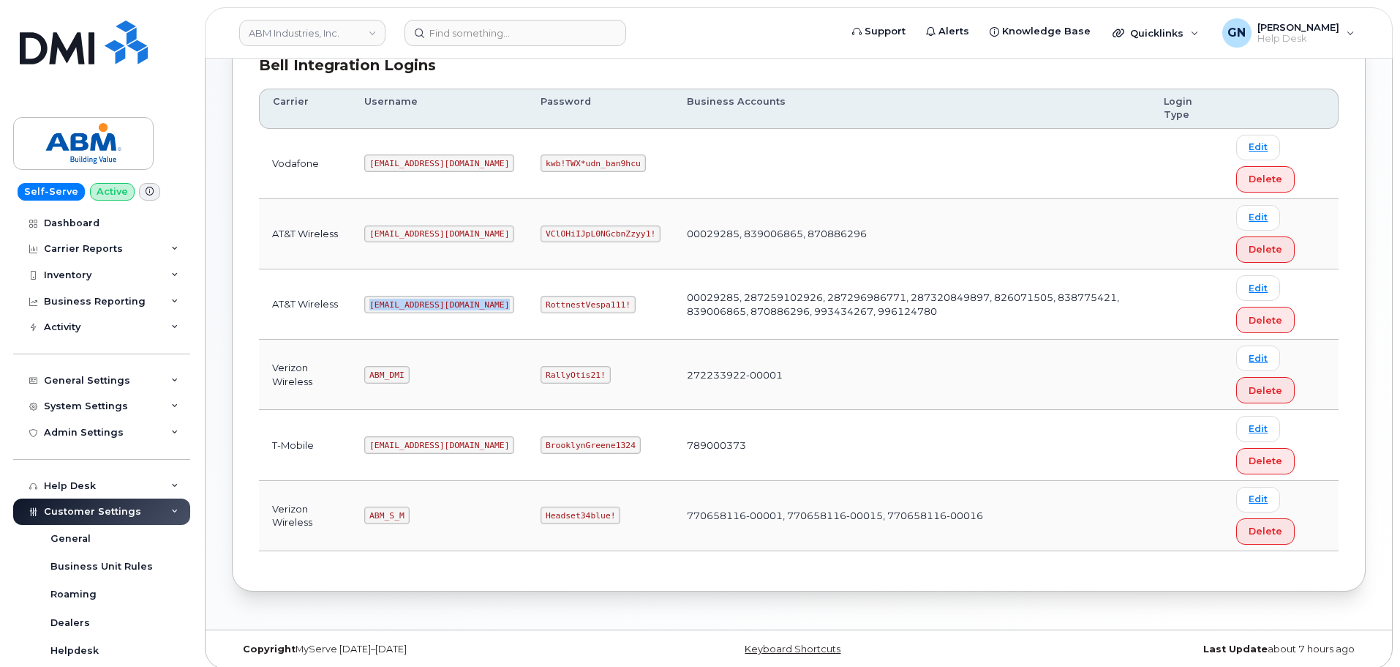
click at [405, 304] on code "[EMAIL_ADDRESS][DOMAIN_NAME]" at bounding box center [439, 305] width 150 height 18
copy code "[EMAIL_ADDRESS][DOMAIN_NAME]"
click at [541, 304] on code "RottnestVespa111!" at bounding box center [588, 305] width 95 height 18
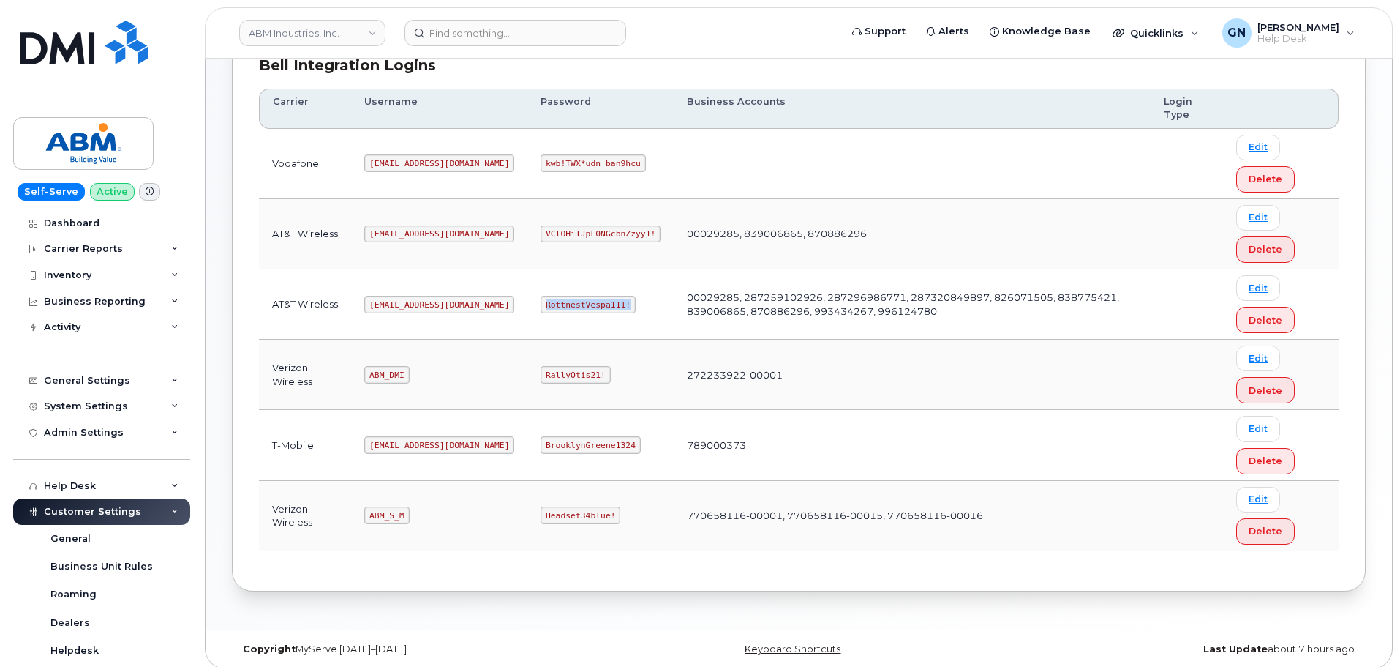
copy code "RottnestVespa111!"
